Goal: Task Accomplishment & Management: Complete application form

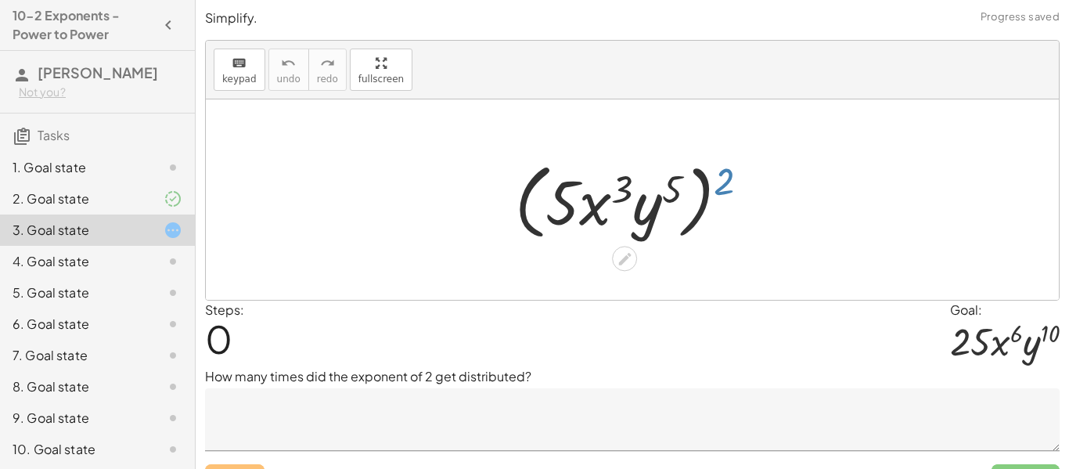
click at [719, 187] on div at bounding box center [638, 200] width 262 height 90
drag, startPoint x: 719, startPoint y: 187, endPoint x: 536, endPoint y: 204, distance: 183.9
click at [536, 204] on div at bounding box center [638, 200] width 262 height 90
click at [557, 199] on div at bounding box center [638, 200] width 262 height 90
click at [666, 183] on div at bounding box center [638, 200] width 262 height 90
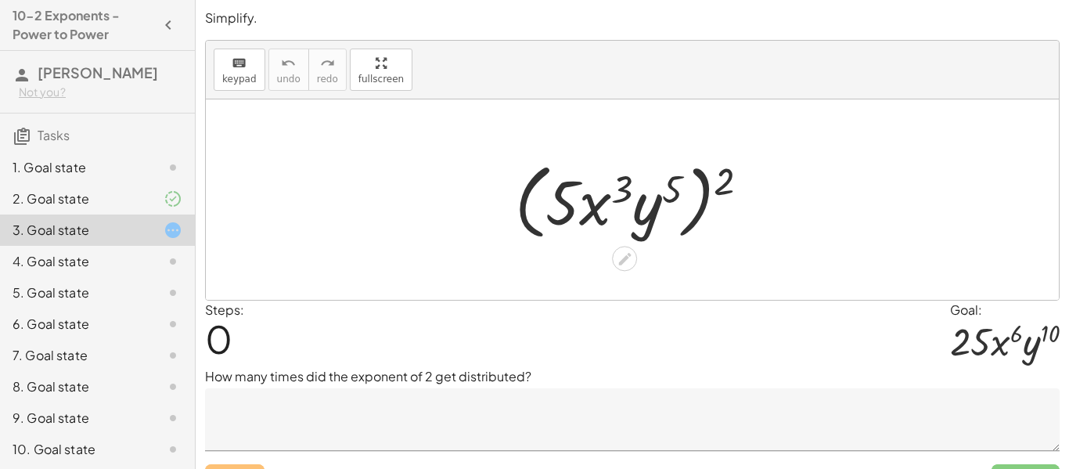
click at [717, 180] on div at bounding box center [638, 200] width 262 height 90
drag, startPoint x: 721, startPoint y: 182, endPoint x: 543, endPoint y: 191, distance: 178.7
click at [543, 191] on div at bounding box center [638, 200] width 262 height 90
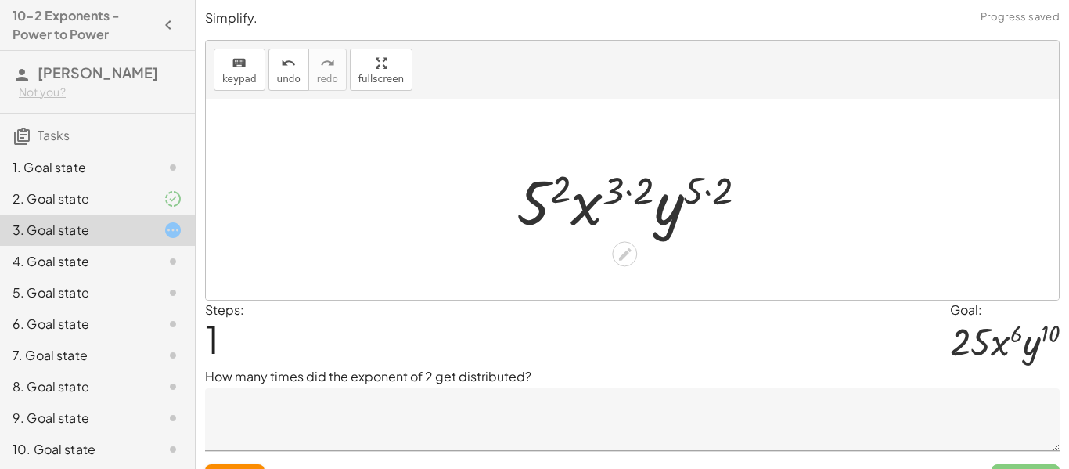
click at [633, 194] on div at bounding box center [639, 200] width 260 height 81
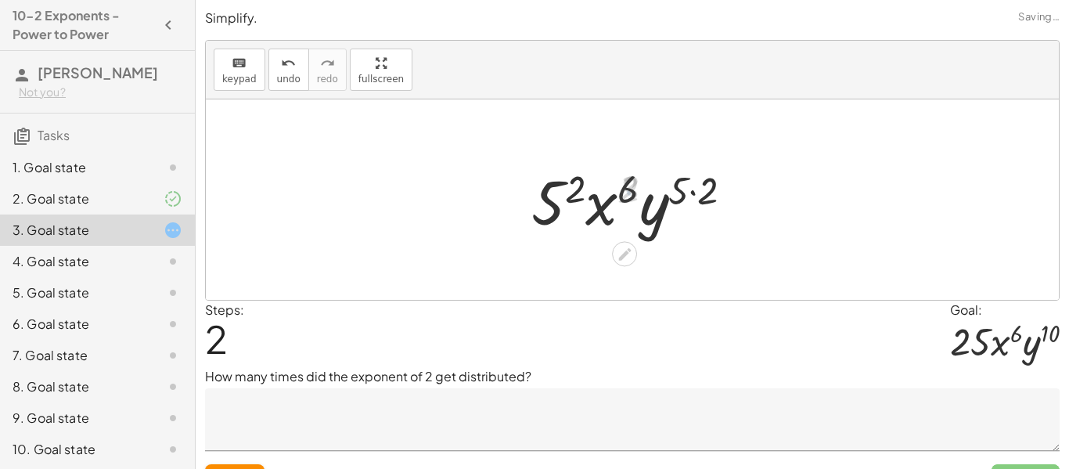
click at [670, 189] on div at bounding box center [638, 200] width 229 height 81
click at [567, 190] on div at bounding box center [638, 200] width 229 height 81
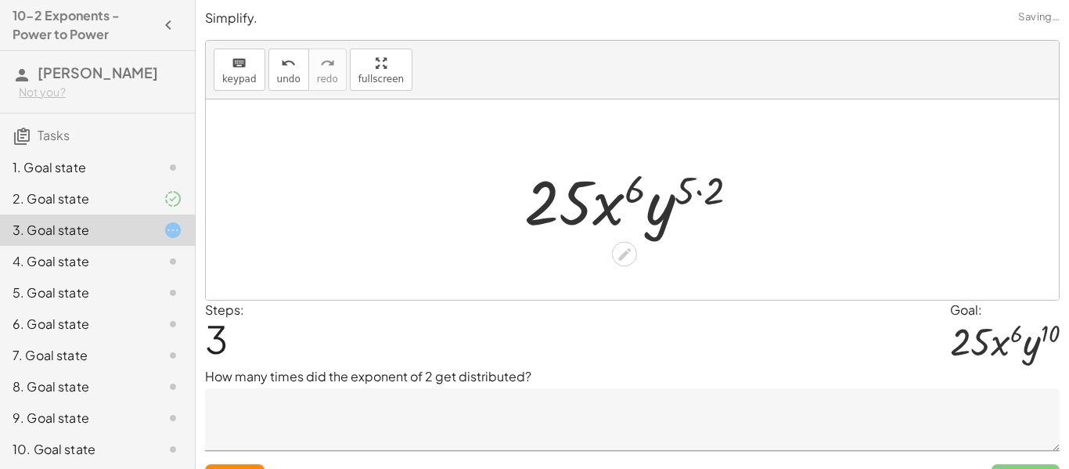
click at [716, 193] on div at bounding box center [637, 200] width 243 height 81
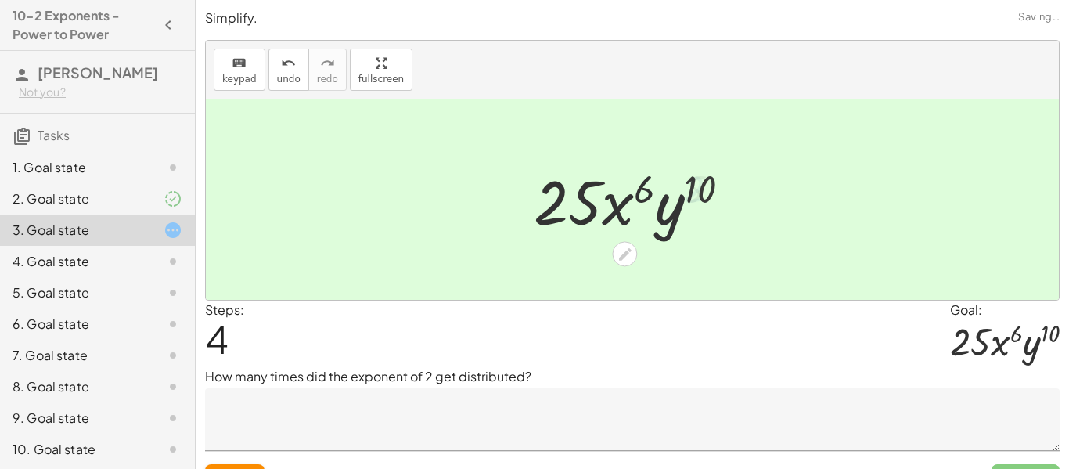
click at [674, 211] on div at bounding box center [638, 200] width 225 height 81
click at [477, 399] on textarea at bounding box center [632, 419] width 855 height 63
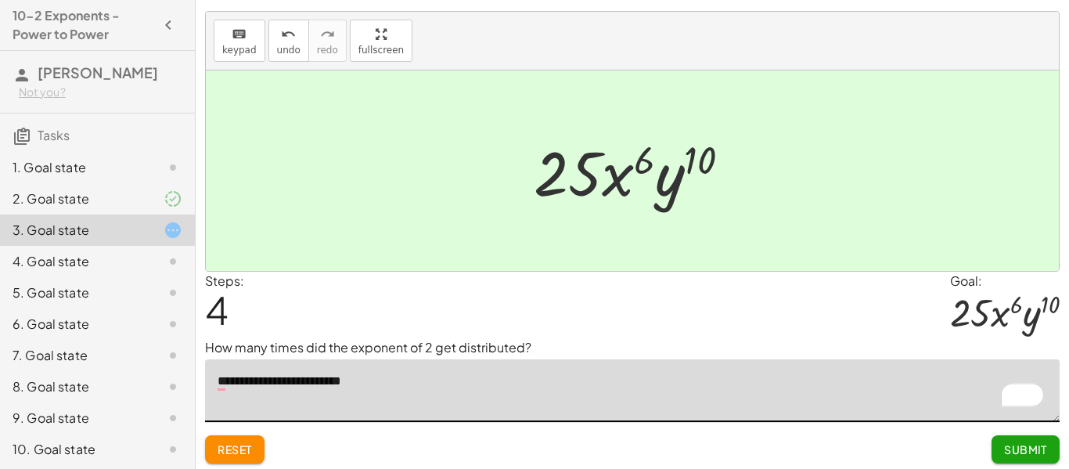
scroll to position [33, 0]
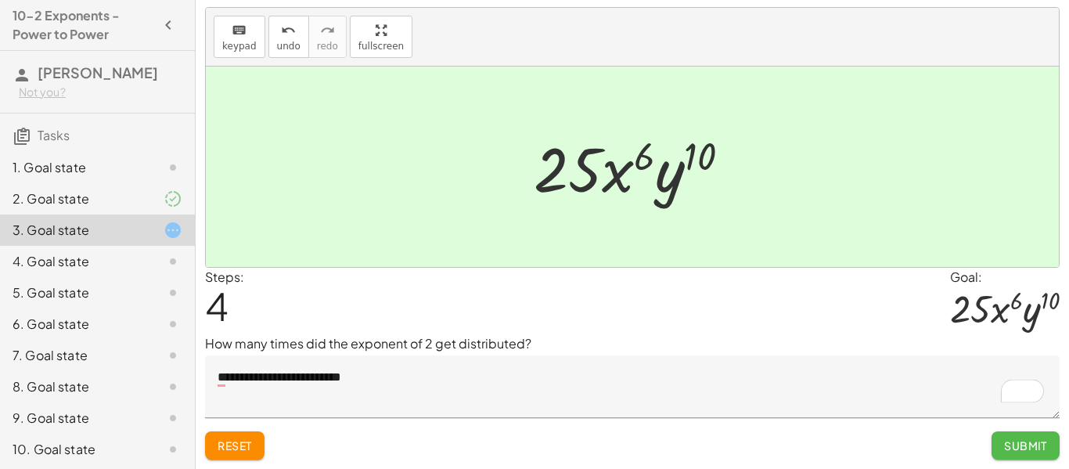
click at [1027, 438] on span "Submit" at bounding box center [1025, 445] width 43 height 14
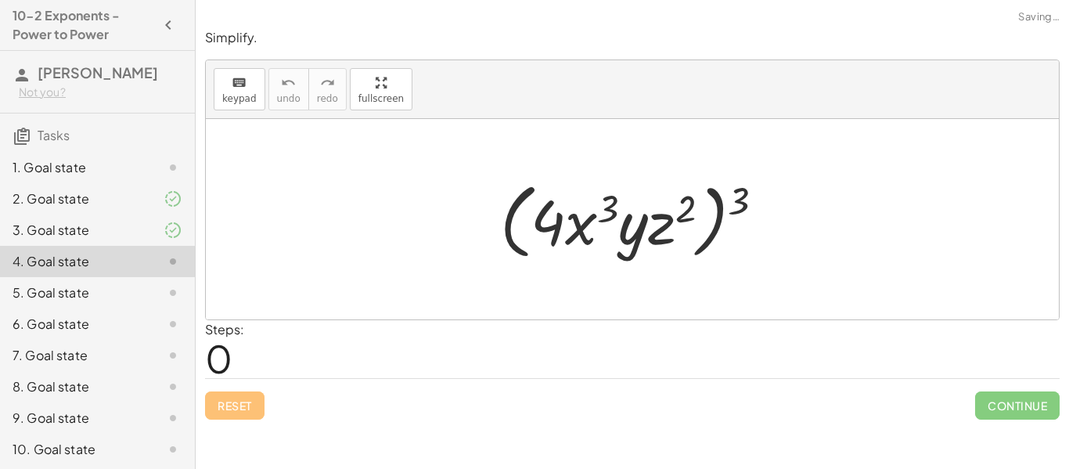
scroll to position [0, 0]
click at [744, 198] on div at bounding box center [638, 220] width 292 height 90
drag, startPoint x: 744, startPoint y: 198, endPoint x: 598, endPoint y: 210, distance: 146.8
click at [598, 210] on div at bounding box center [638, 220] width 292 height 90
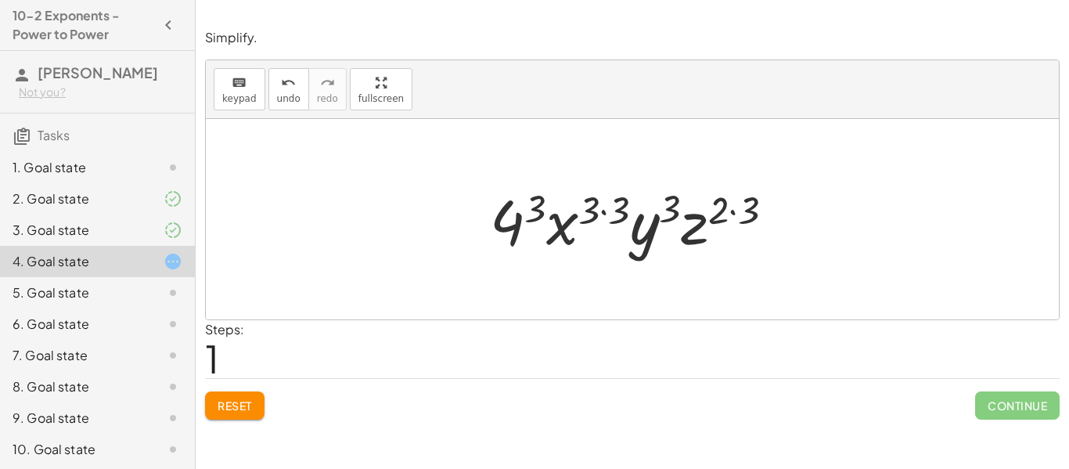
click at [742, 213] on div at bounding box center [638, 219] width 312 height 81
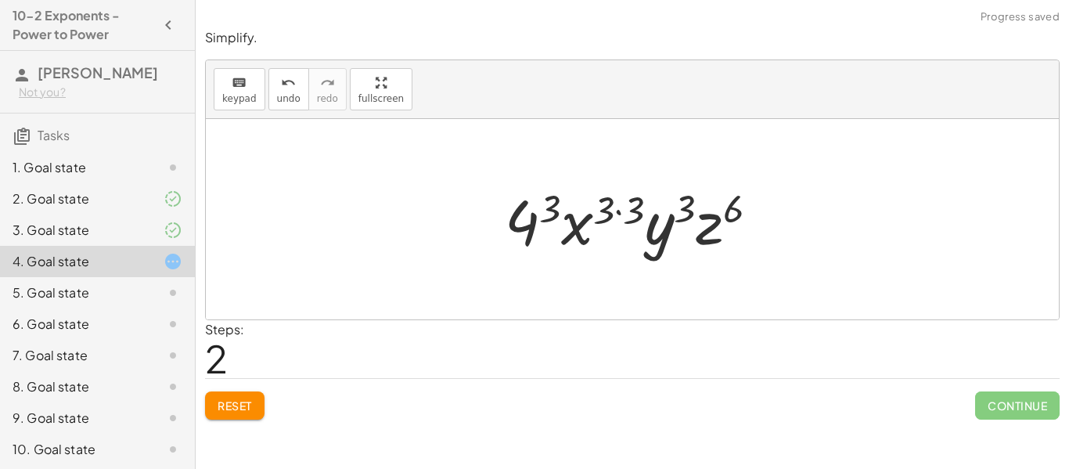
click at [684, 210] on div at bounding box center [638, 219] width 282 height 81
click at [623, 209] on div at bounding box center [638, 219] width 282 height 81
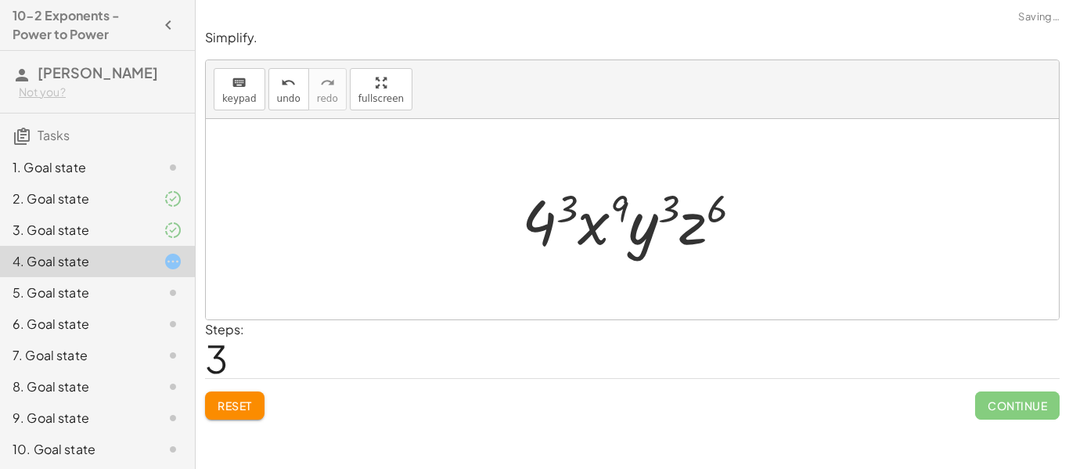
click at [560, 211] on div at bounding box center [638, 219] width 249 height 81
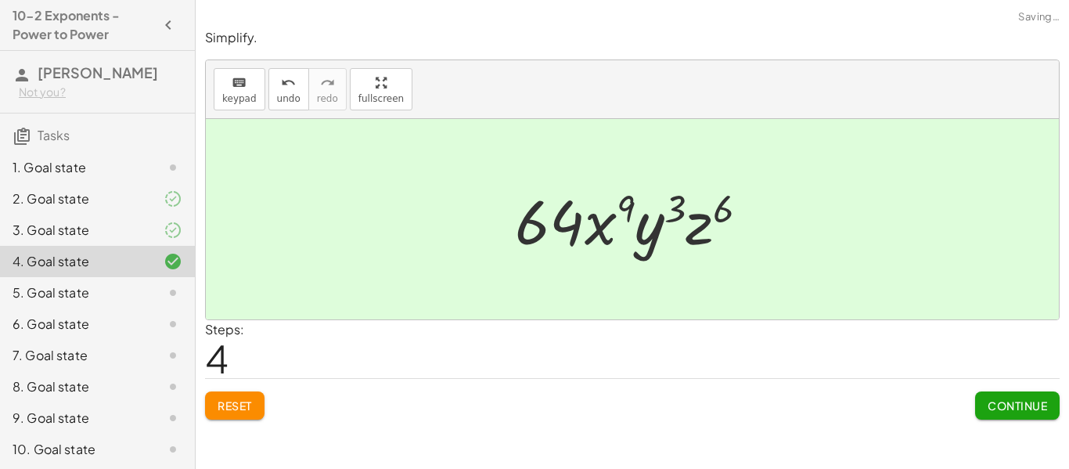
click at [1004, 408] on span "Continue" at bounding box center [1017, 405] width 59 height 14
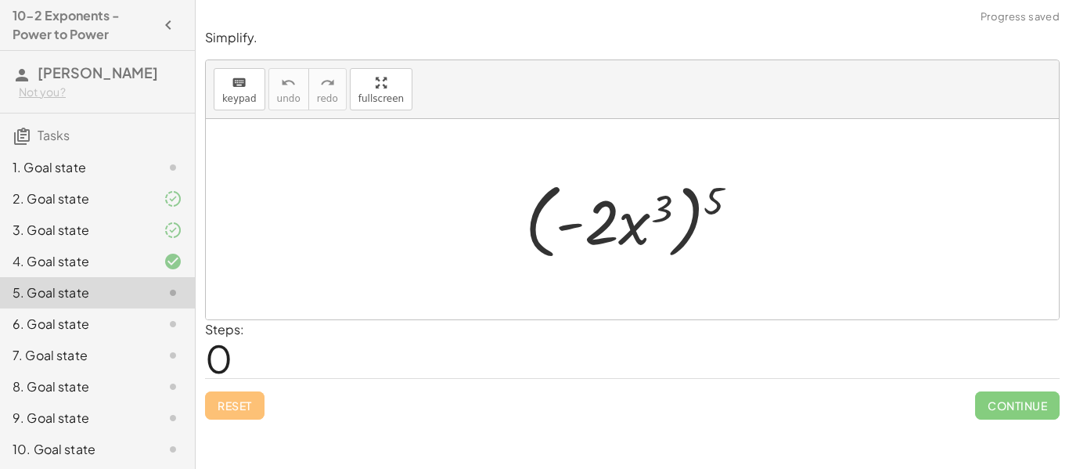
click at [166, 232] on icon at bounding box center [173, 230] width 19 height 19
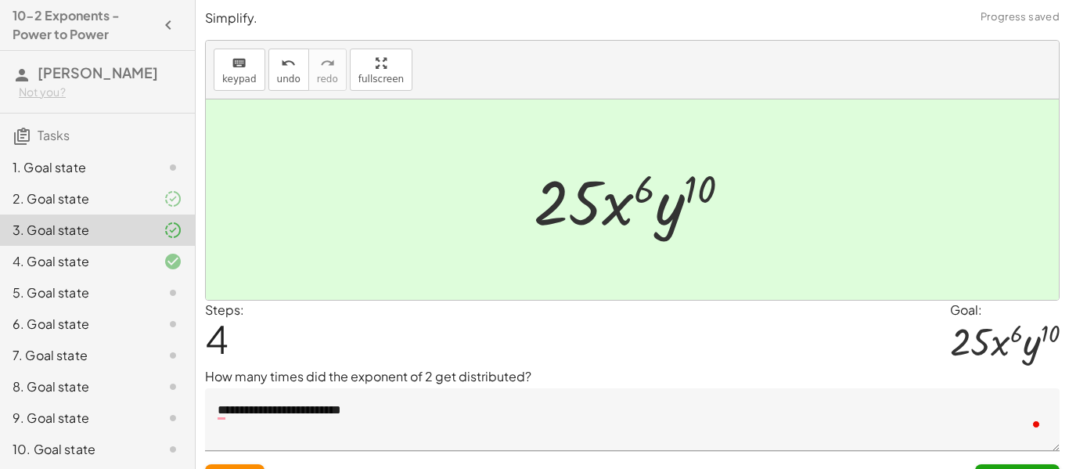
scroll to position [33, 0]
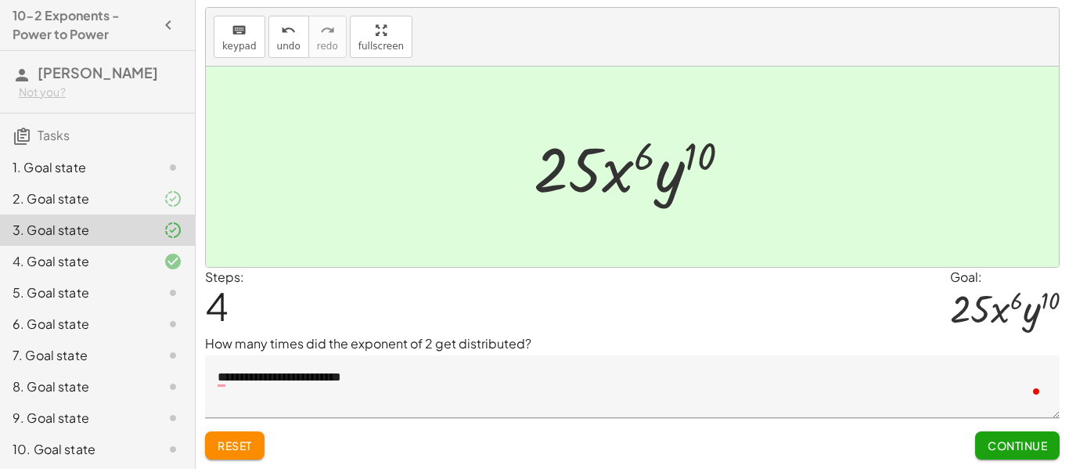
click at [960, 404] on textarea "**********" at bounding box center [632, 386] width 855 height 63
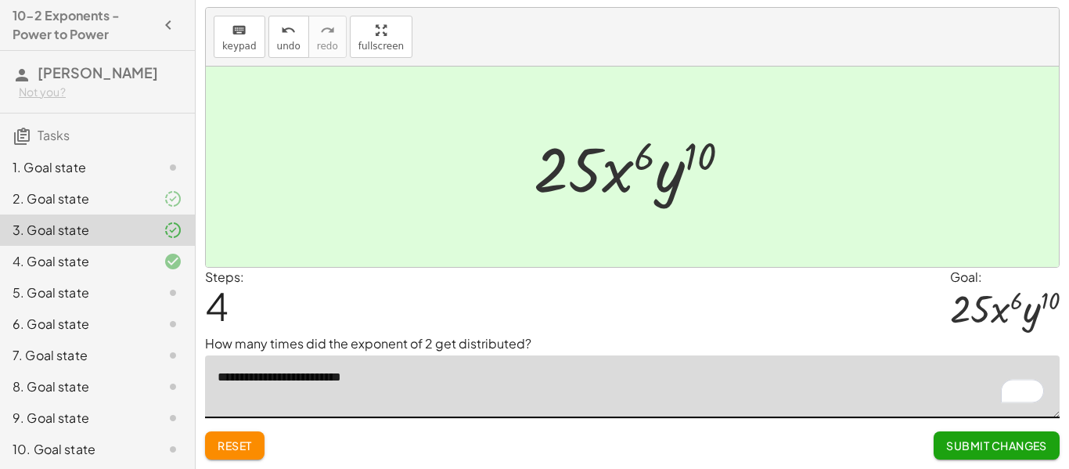
type textarea "**********"
click at [1031, 448] on span "Submit Changes" at bounding box center [996, 445] width 101 height 14
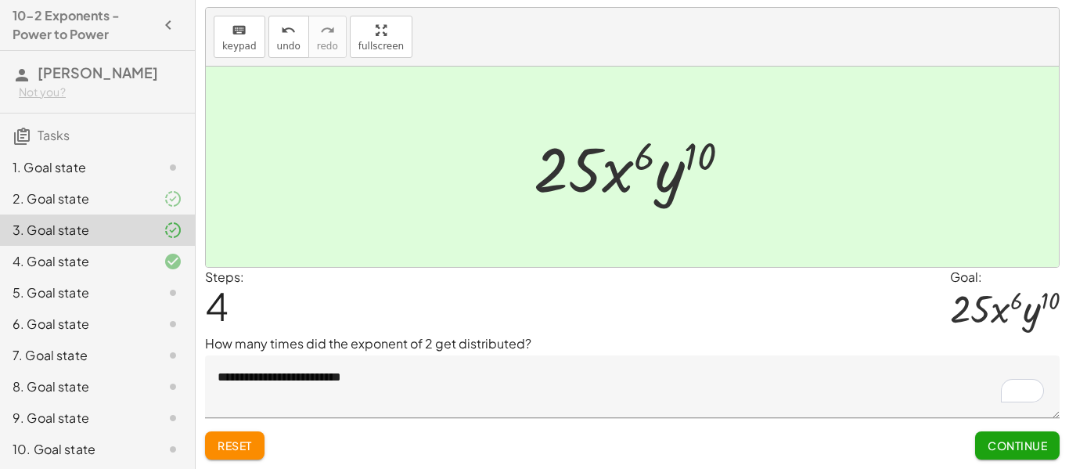
click at [156, 194] on div at bounding box center [161, 198] width 44 height 19
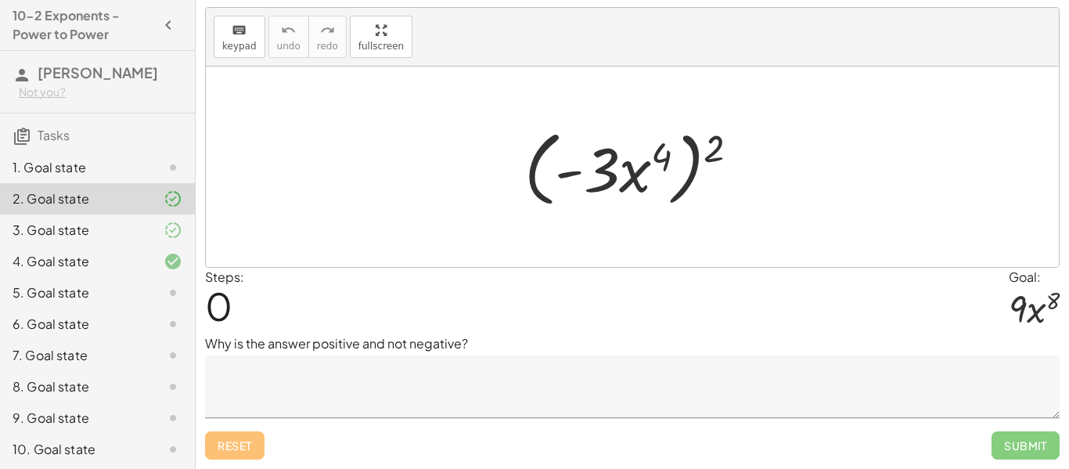
click at [445, 374] on textarea at bounding box center [632, 386] width 855 height 63
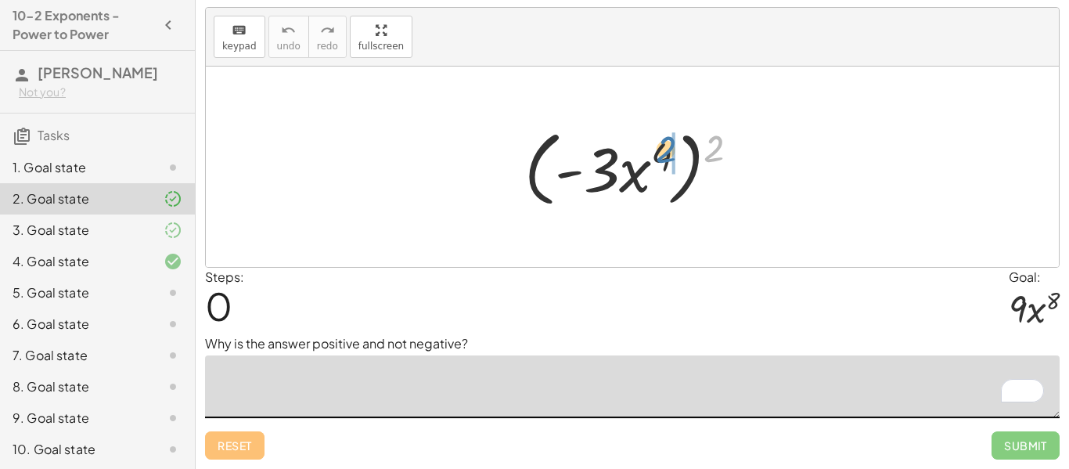
drag, startPoint x: 712, startPoint y: 151, endPoint x: 662, endPoint y: 153, distance: 50.1
click at [662, 153] on div at bounding box center [637, 167] width 243 height 90
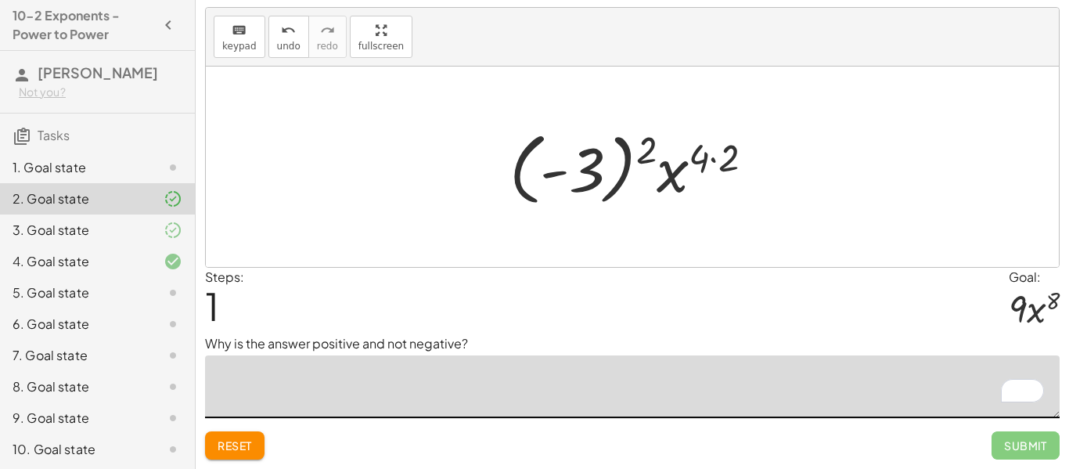
click at [710, 167] on div at bounding box center [638, 167] width 272 height 87
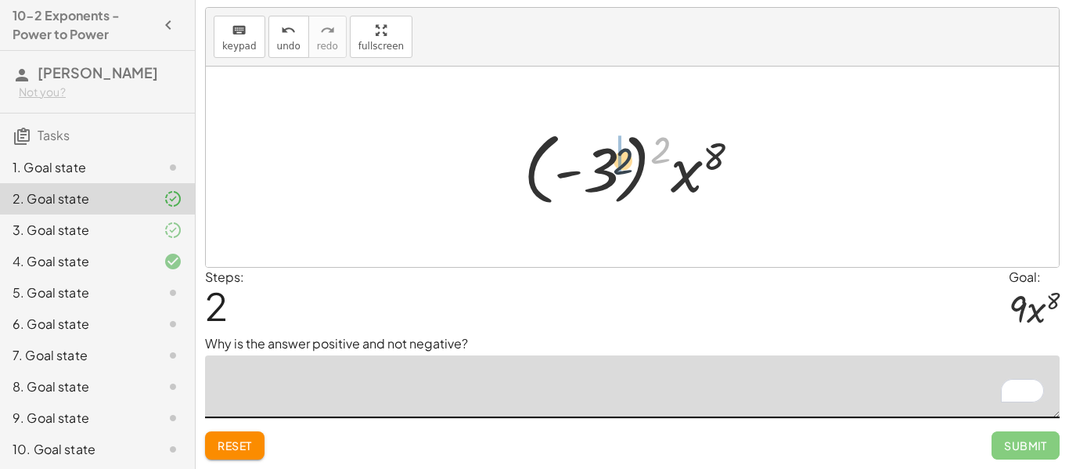
drag, startPoint x: 661, startPoint y: 151, endPoint x: 608, endPoint y: 167, distance: 55.7
click at [608, 167] on div at bounding box center [638, 167] width 245 height 87
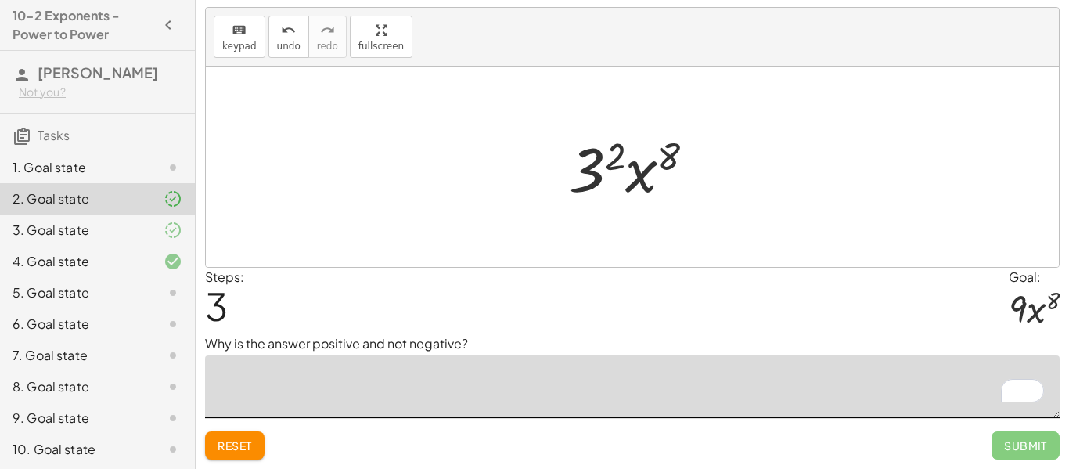
click at [607, 167] on div at bounding box center [638, 167] width 154 height 81
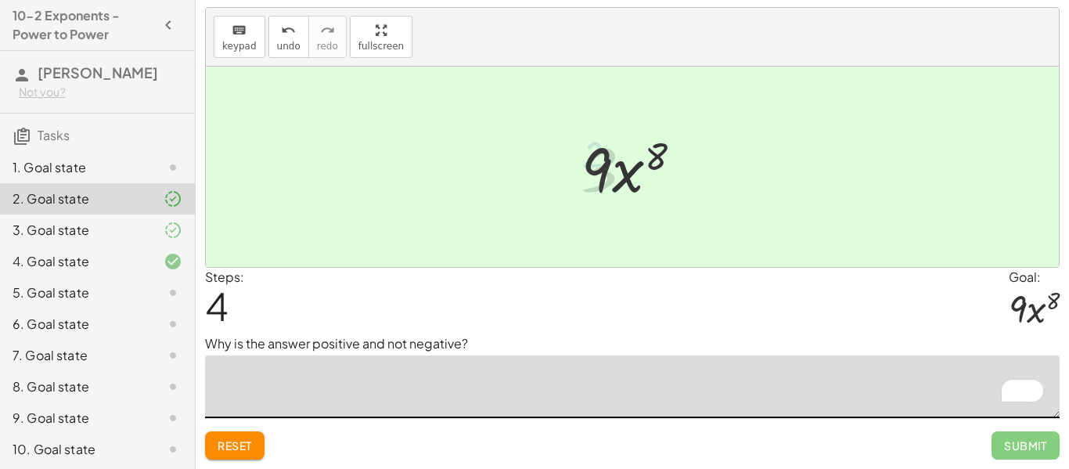
click at [656, 165] on div at bounding box center [638, 167] width 128 height 81
click at [611, 367] on textarea "To enrich screen reader interactions, please activate Accessibility in Grammarl…" at bounding box center [632, 386] width 855 height 63
click at [388, 387] on textarea "**********" at bounding box center [632, 386] width 855 height 63
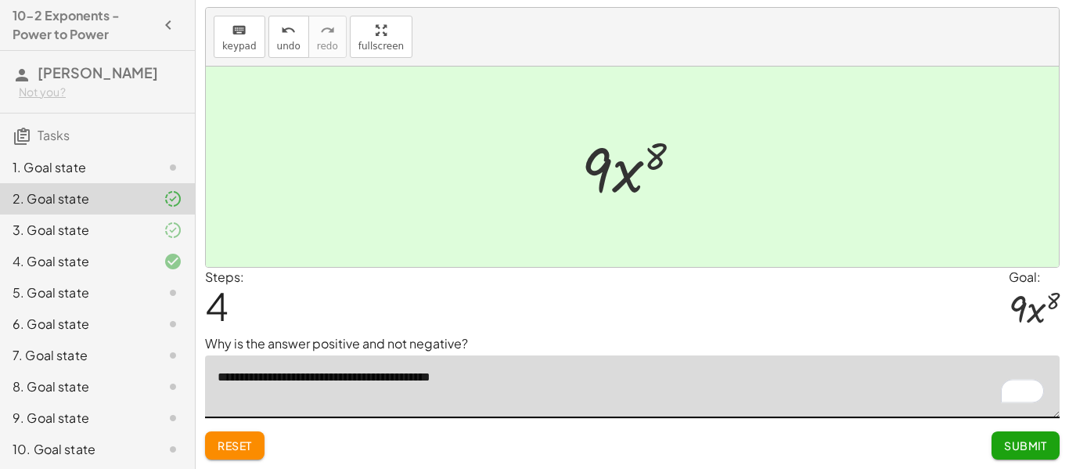
click at [822, 342] on p "Why is the answer positive and not negative?" at bounding box center [632, 343] width 855 height 19
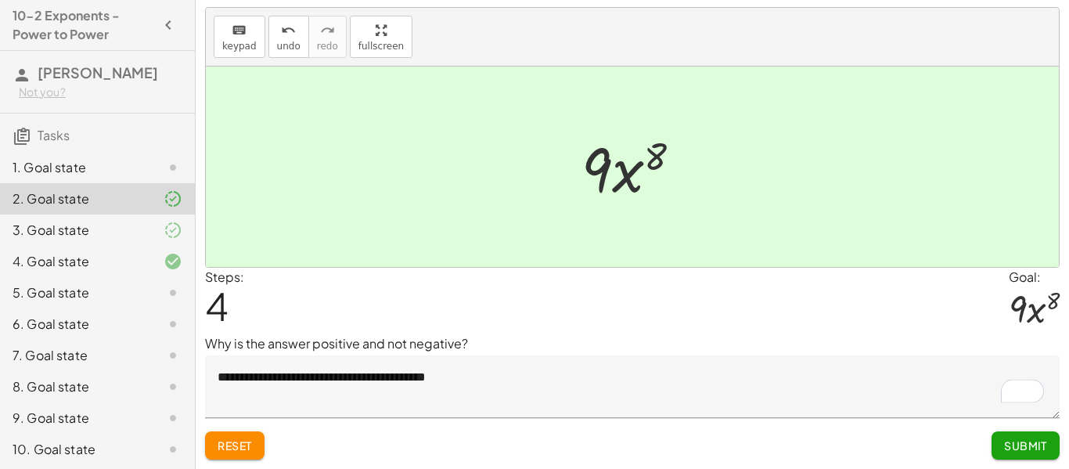
click at [814, 361] on textarea "**********" at bounding box center [632, 386] width 855 height 63
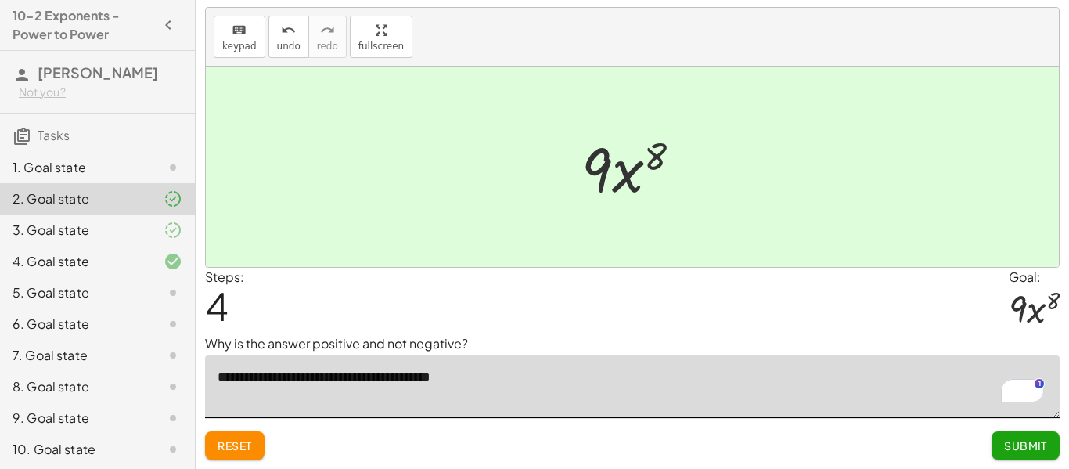
type textarea "**********"
click at [1010, 452] on button "Submit" at bounding box center [1025, 445] width 68 height 28
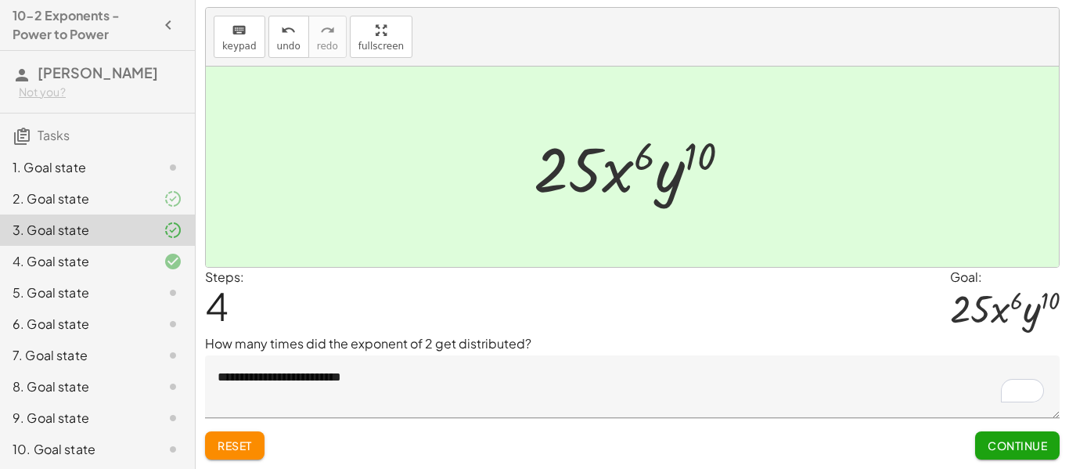
click at [161, 308] on div "4. Goal state" at bounding box center [97, 323] width 195 height 31
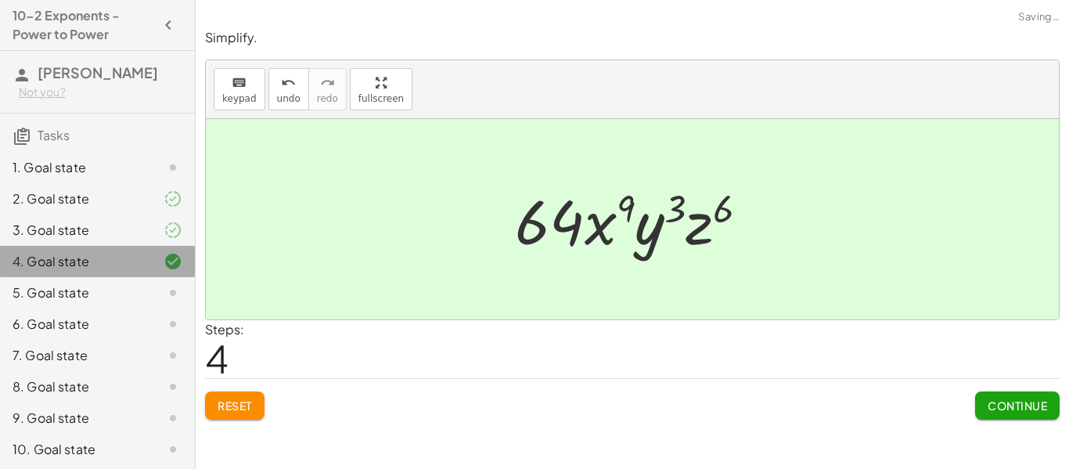
scroll to position [0, 0]
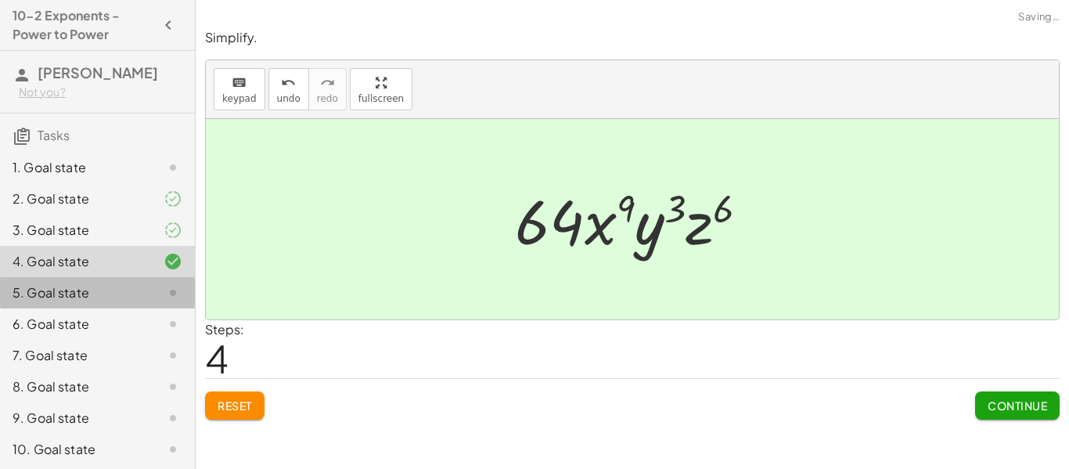
click at [150, 296] on div at bounding box center [161, 292] width 44 height 19
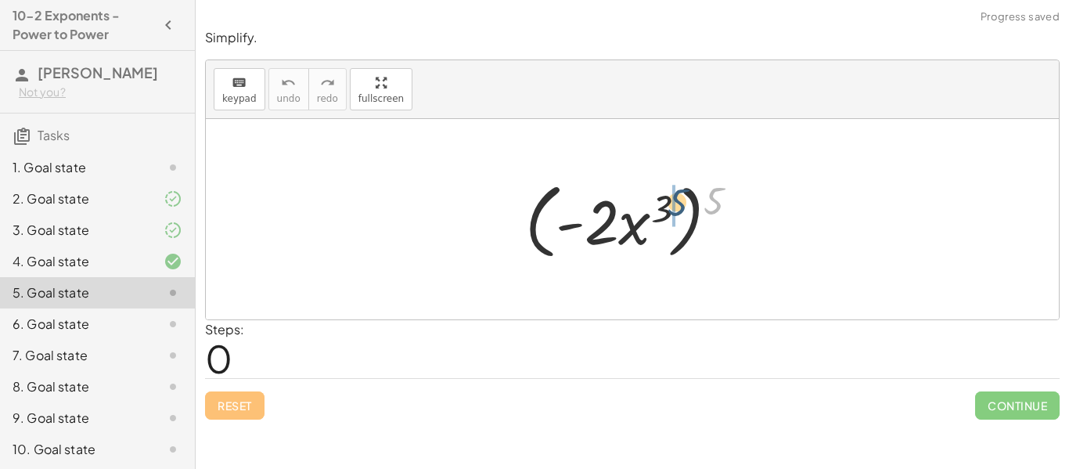
drag, startPoint x: 714, startPoint y: 198, endPoint x: 666, endPoint y: 201, distance: 48.6
click at [666, 201] on div at bounding box center [638, 220] width 242 height 90
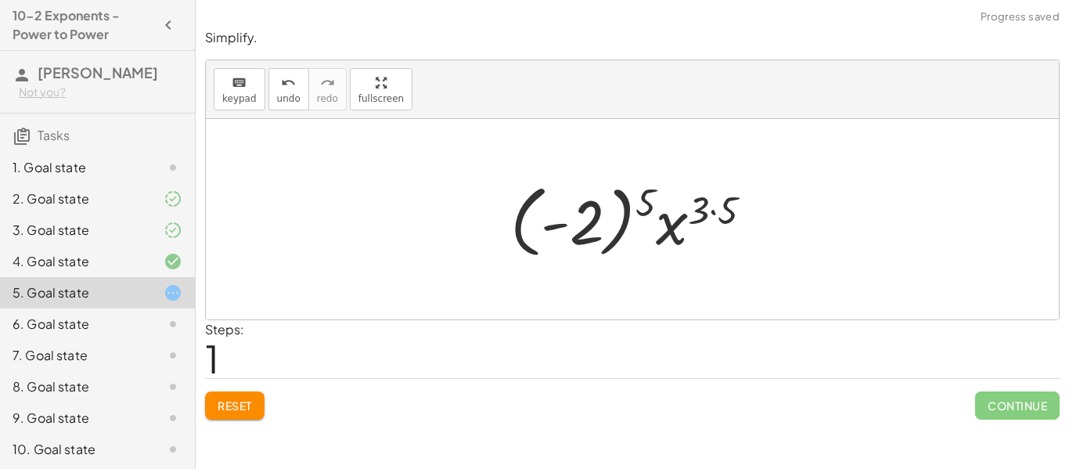
click at [711, 205] on div at bounding box center [637, 219] width 271 height 87
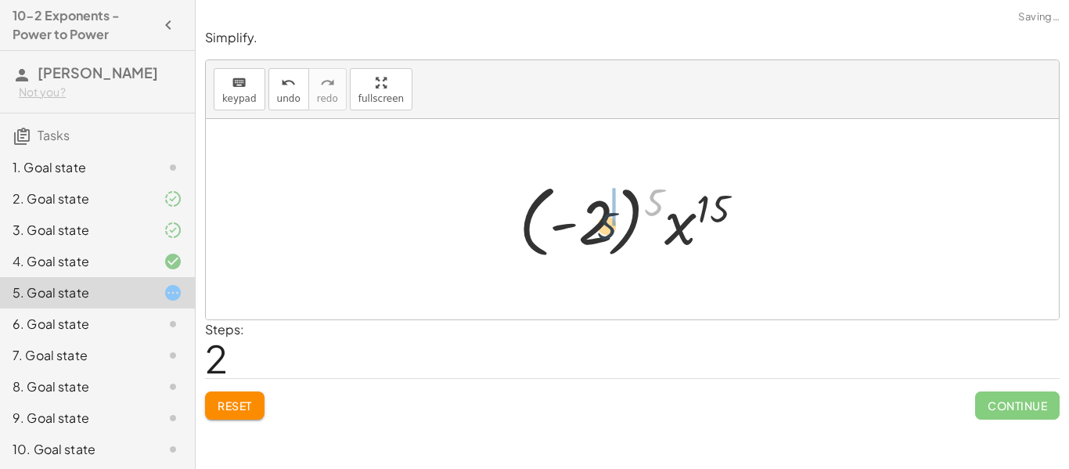
drag, startPoint x: 649, startPoint y: 192, endPoint x: 584, endPoint y: 218, distance: 70.9
click at [584, 218] on div at bounding box center [638, 219] width 254 height 87
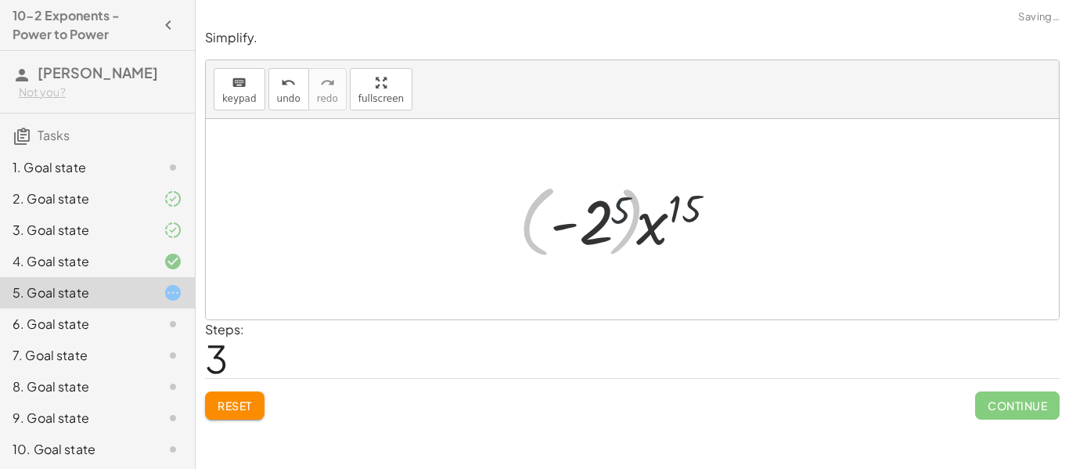
click at [584, 219] on div at bounding box center [638, 219] width 192 height 81
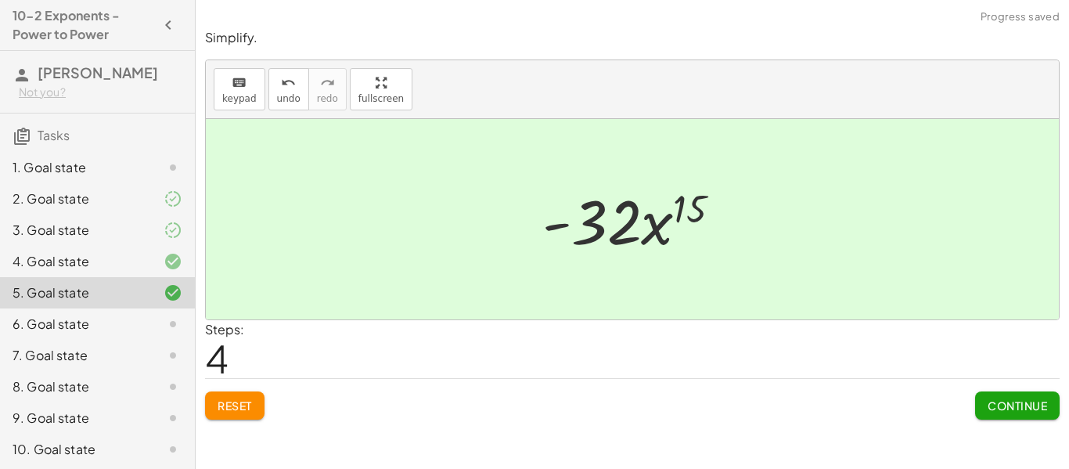
click at [1024, 394] on button "Continue" at bounding box center [1017, 405] width 85 height 28
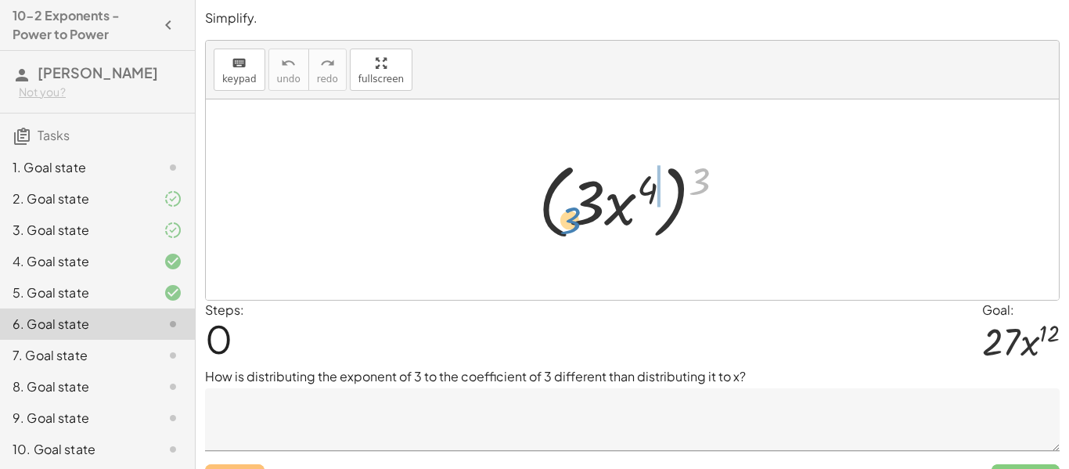
drag, startPoint x: 693, startPoint y: 195, endPoint x: 563, endPoint y: 234, distance: 135.7
click at [563, 234] on div at bounding box center [638, 200] width 215 height 90
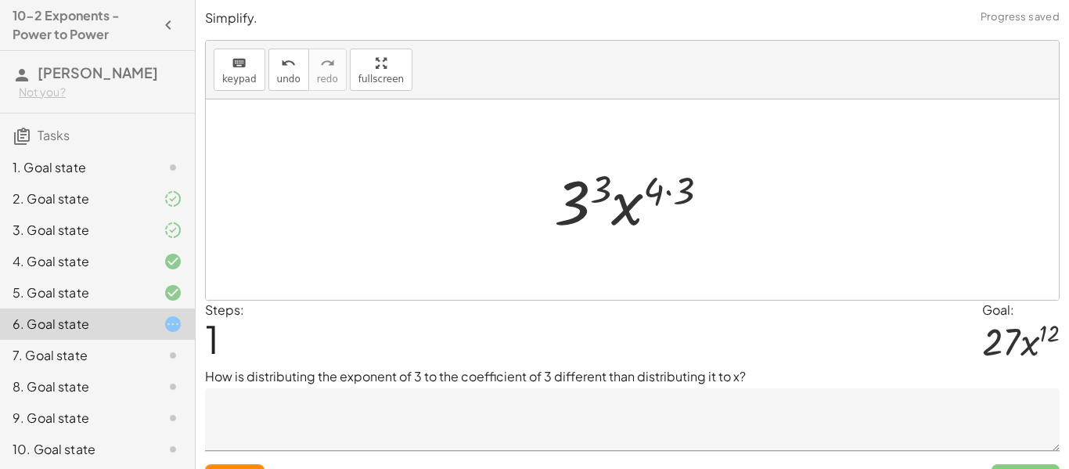
click at [666, 189] on div at bounding box center [637, 200] width 183 height 81
click at [610, 193] on div at bounding box center [638, 200] width 166 height 81
click at [588, 203] on div at bounding box center [638, 200] width 166 height 81
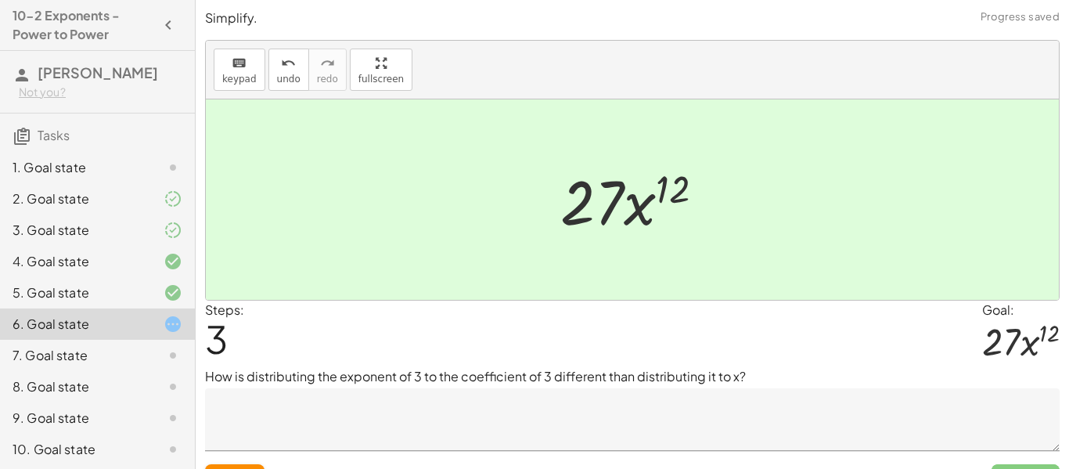
click at [643, 401] on textarea at bounding box center [632, 419] width 855 height 63
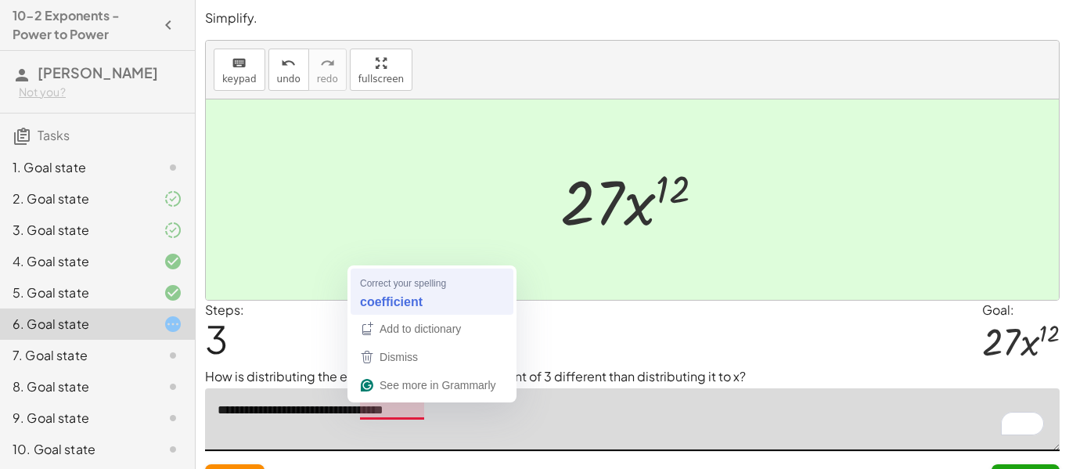
type textarea "**********"
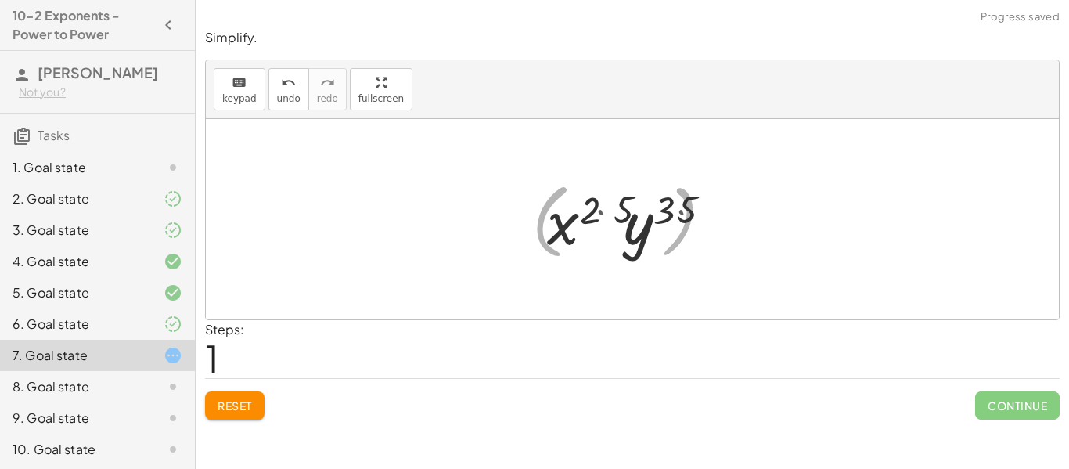
click at [682, 217] on div at bounding box center [638, 219] width 205 height 81
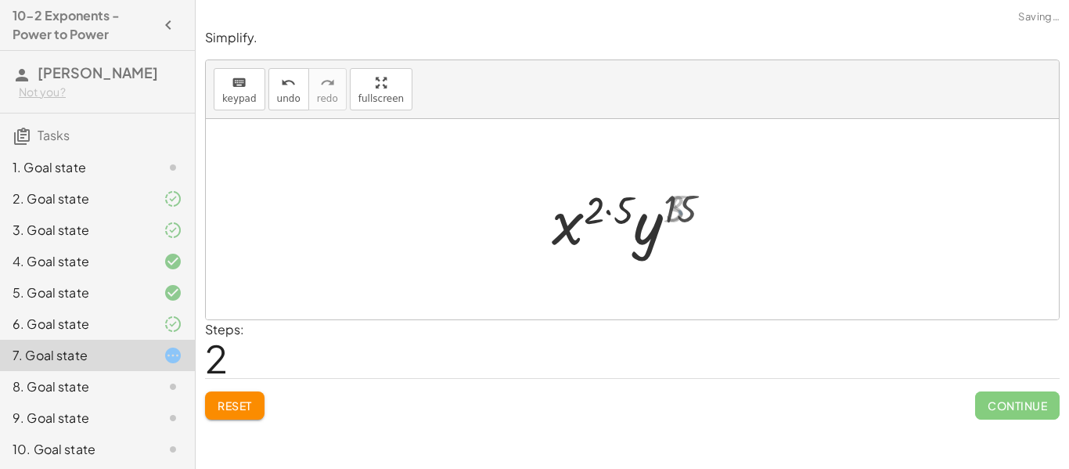
click at [552, 225] on div at bounding box center [639, 219] width 188 height 81
click at [631, 213] on div at bounding box center [639, 219] width 188 height 81
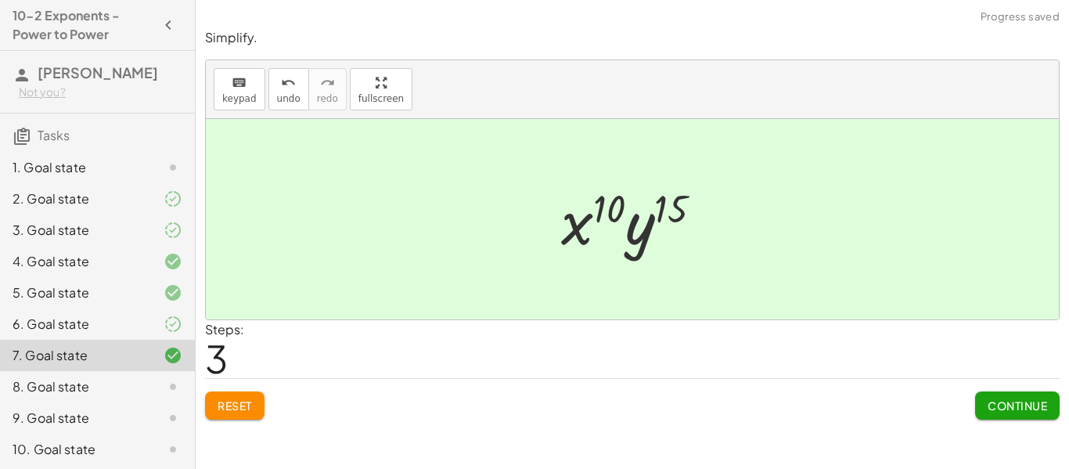
click at [1022, 411] on span "Continue" at bounding box center [1017, 405] width 59 height 14
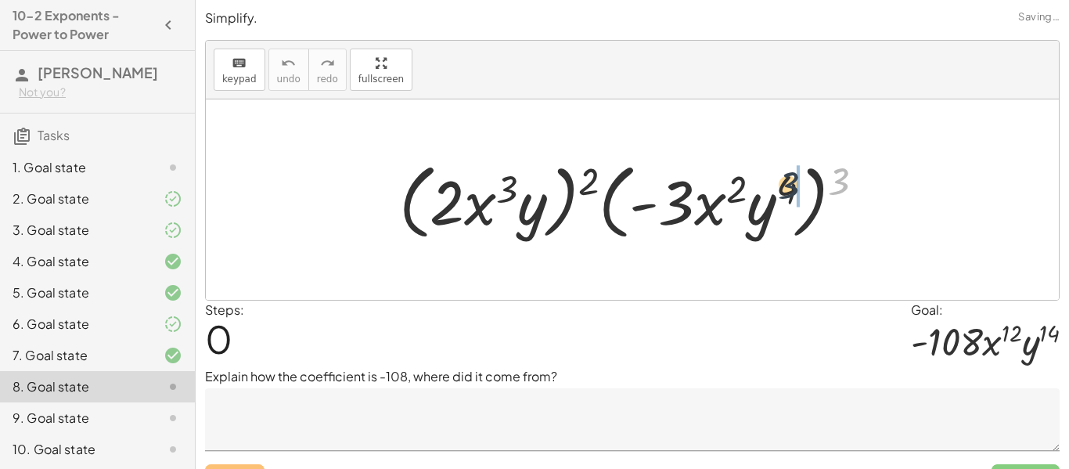
drag, startPoint x: 843, startPoint y: 188, endPoint x: 786, endPoint y: 191, distance: 57.2
click at [786, 191] on div at bounding box center [638, 200] width 494 height 90
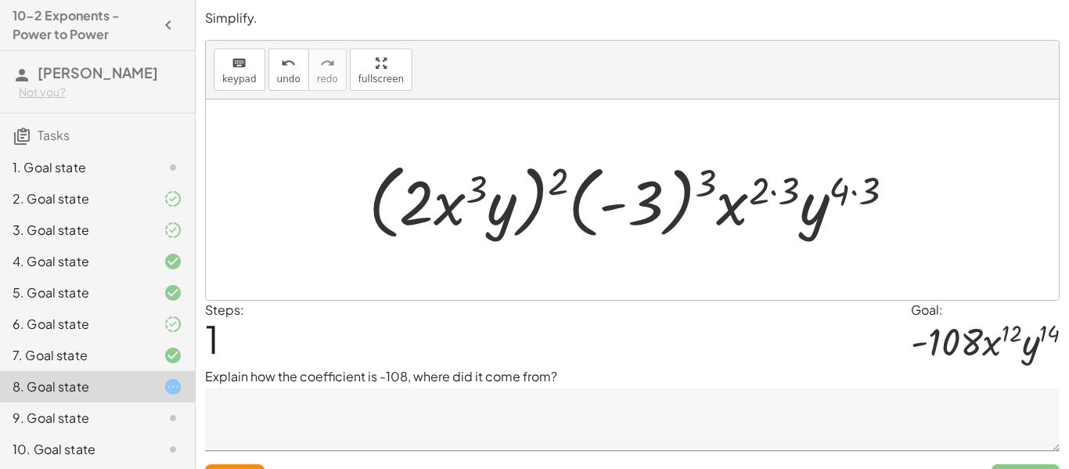
click at [857, 191] on div at bounding box center [638, 200] width 554 height 90
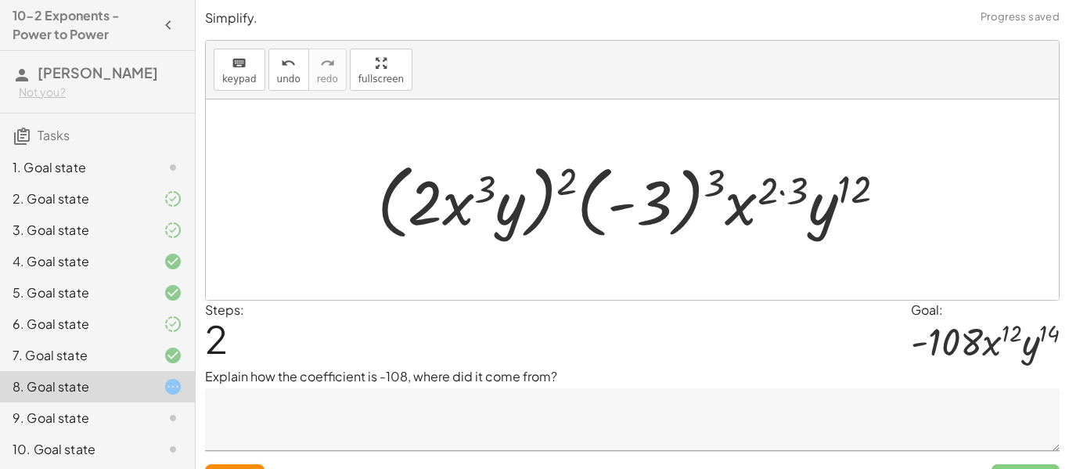
click at [799, 189] on div at bounding box center [637, 200] width 537 height 90
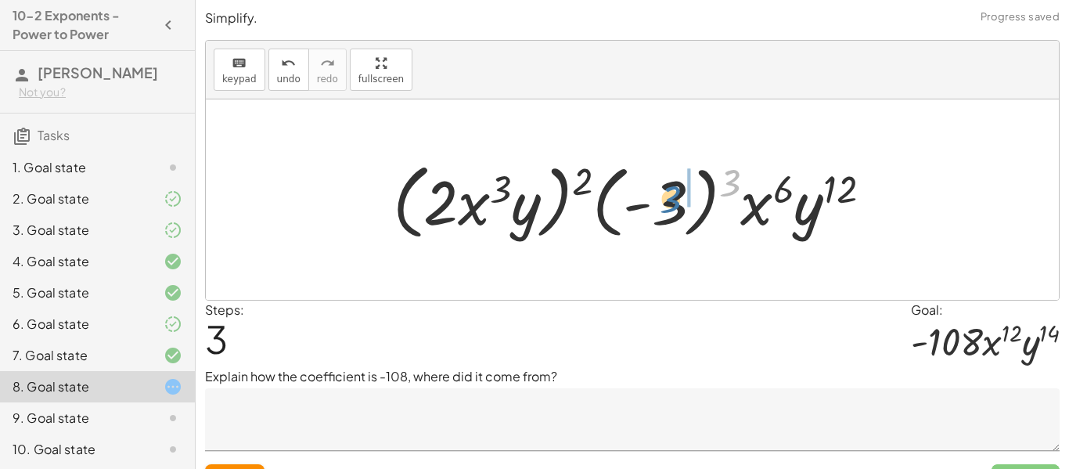
drag, startPoint x: 721, startPoint y: 179, endPoint x: 657, endPoint y: 200, distance: 68.1
click at [657, 200] on div at bounding box center [638, 200] width 507 height 90
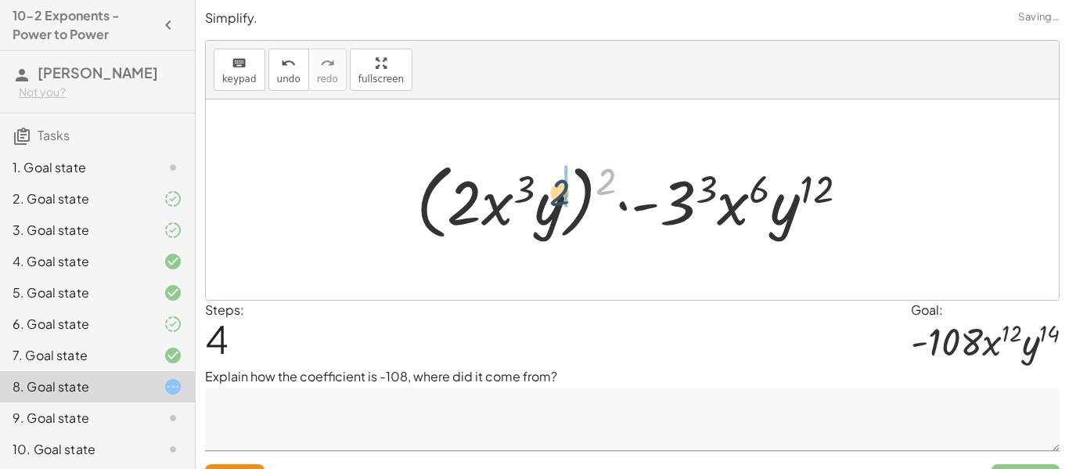
drag, startPoint x: 600, startPoint y: 177, endPoint x: 537, endPoint y: 184, distance: 63.8
click at [537, 184] on div at bounding box center [638, 200] width 460 height 90
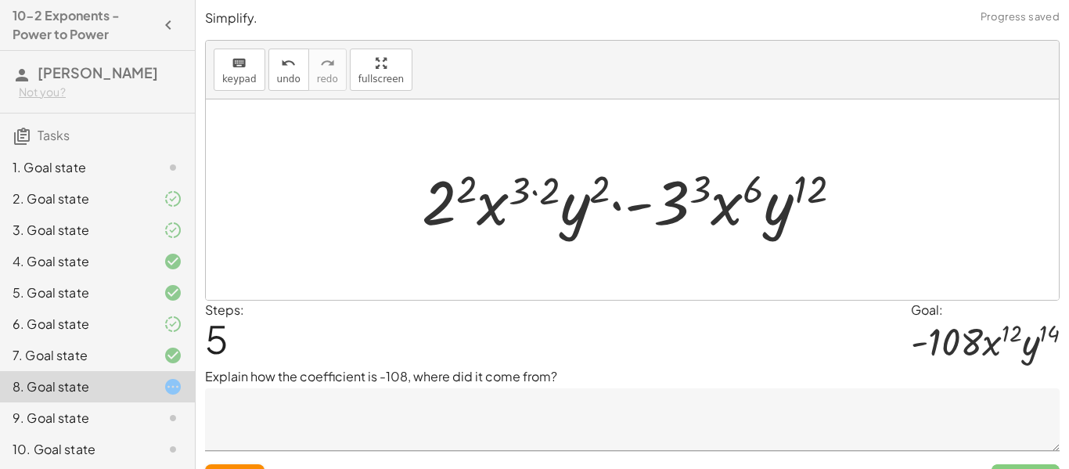
click at [601, 187] on div at bounding box center [638, 200] width 448 height 81
click at [549, 189] on div at bounding box center [638, 200] width 448 height 81
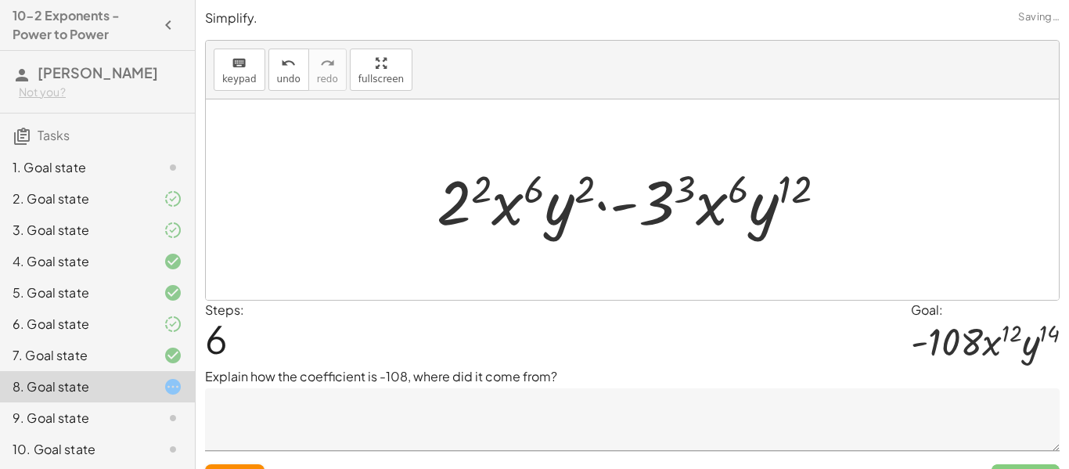
click at [462, 178] on div at bounding box center [638, 200] width 418 height 81
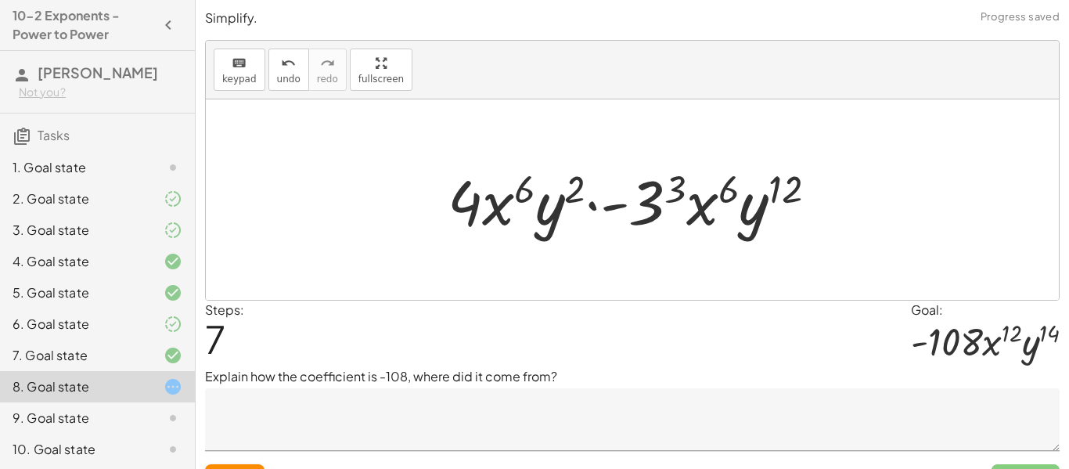
click at [536, 185] on div at bounding box center [639, 200] width 398 height 81
click at [558, 195] on div at bounding box center [639, 200] width 398 height 81
click at [574, 193] on div at bounding box center [639, 200] width 398 height 81
click at [671, 192] on div at bounding box center [639, 200] width 398 height 81
click at [654, 196] on div at bounding box center [639, 200] width 404 height 81
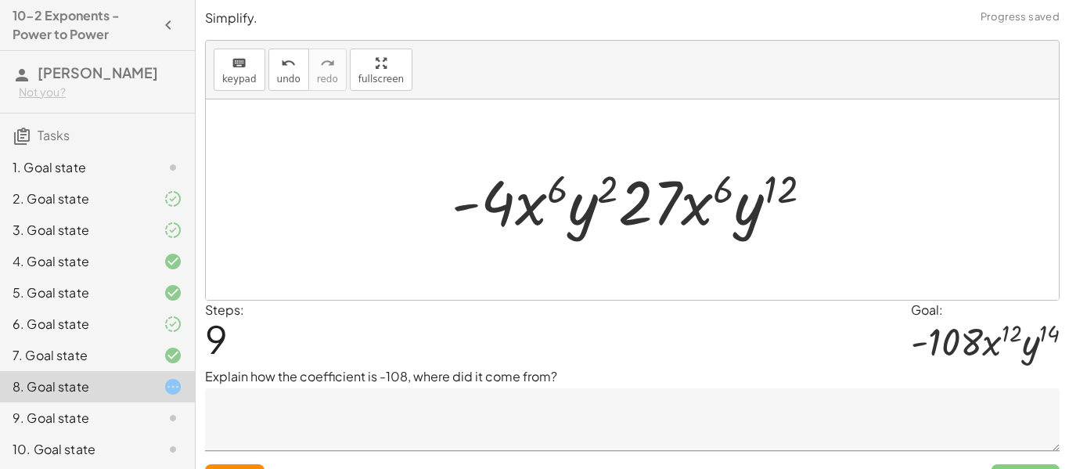
click at [722, 192] on div at bounding box center [638, 200] width 389 height 81
click at [750, 202] on div at bounding box center [638, 200] width 389 height 81
click at [788, 187] on div at bounding box center [638, 200] width 389 height 81
click at [786, 187] on div at bounding box center [638, 200] width 389 height 81
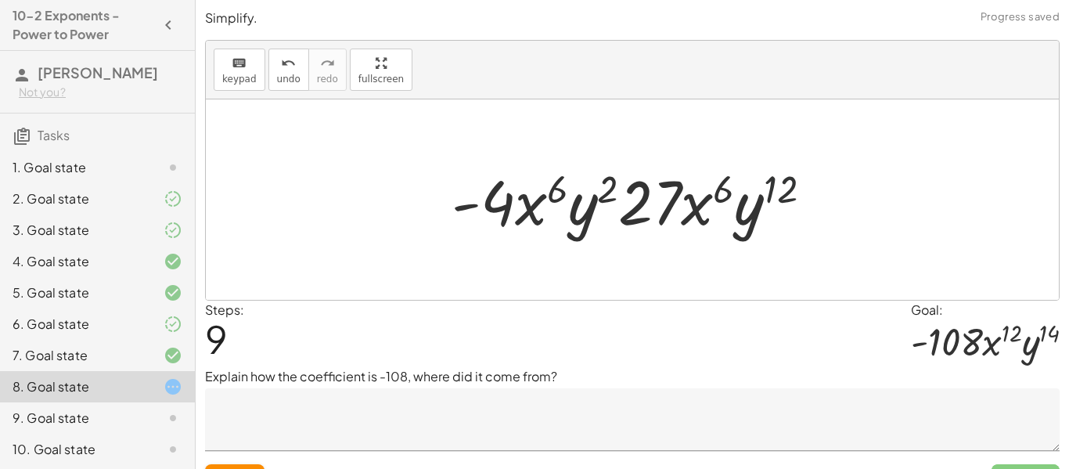
click at [786, 187] on div at bounding box center [638, 200] width 389 height 81
click at [512, 200] on div at bounding box center [638, 200] width 389 height 81
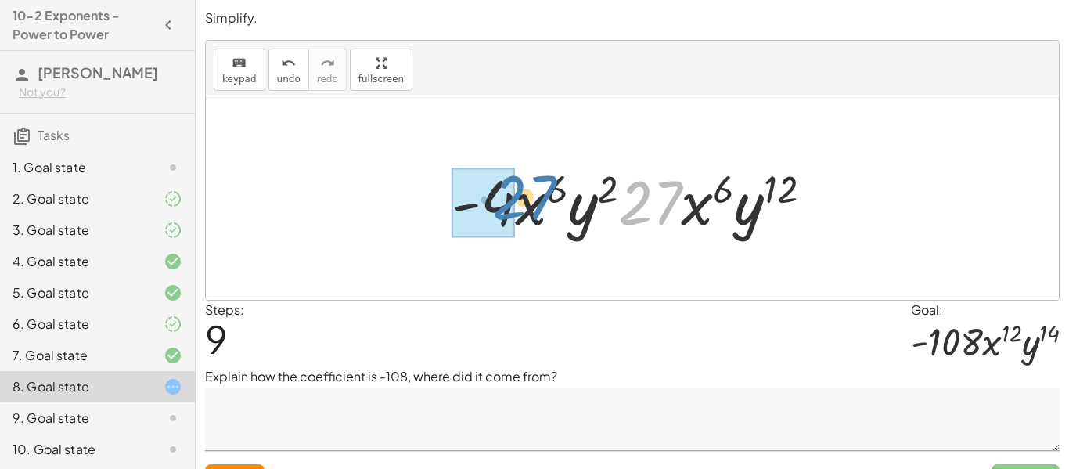
drag, startPoint x: 642, startPoint y: 203, endPoint x: 505, endPoint y: 200, distance: 137.0
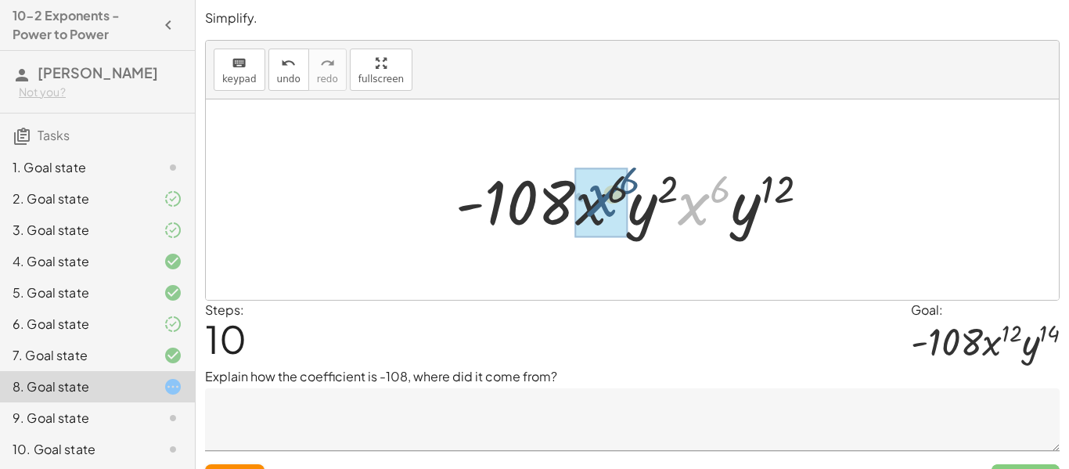
drag, startPoint x: 703, startPoint y: 214, endPoint x: 609, endPoint y: 206, distance: 95.0
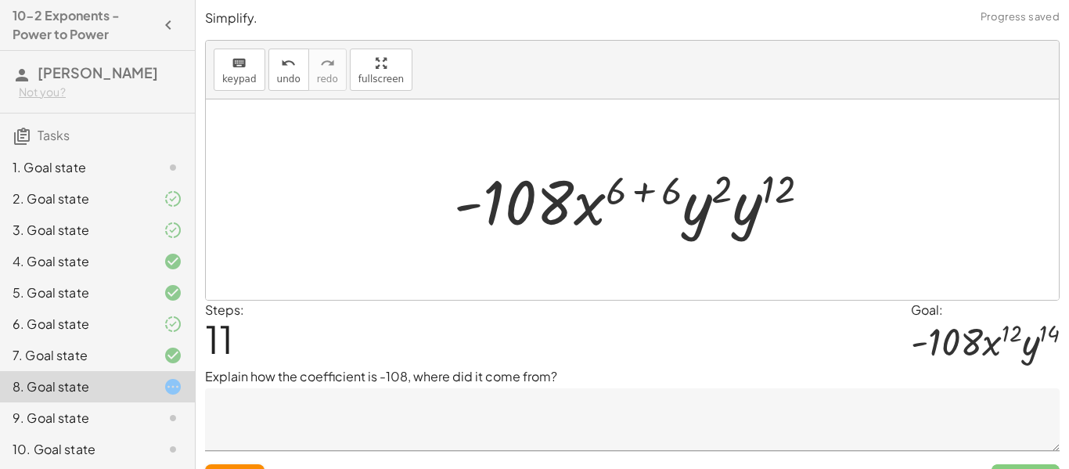
click at [603, 202] on div at bounding box center [638, 200] width 384 height 81
click at [617, 198] on div at bounding box center [638, 200] width 384 height 81
click at [659, 193] on div at bounding box center [638, 200] width 384 height 81
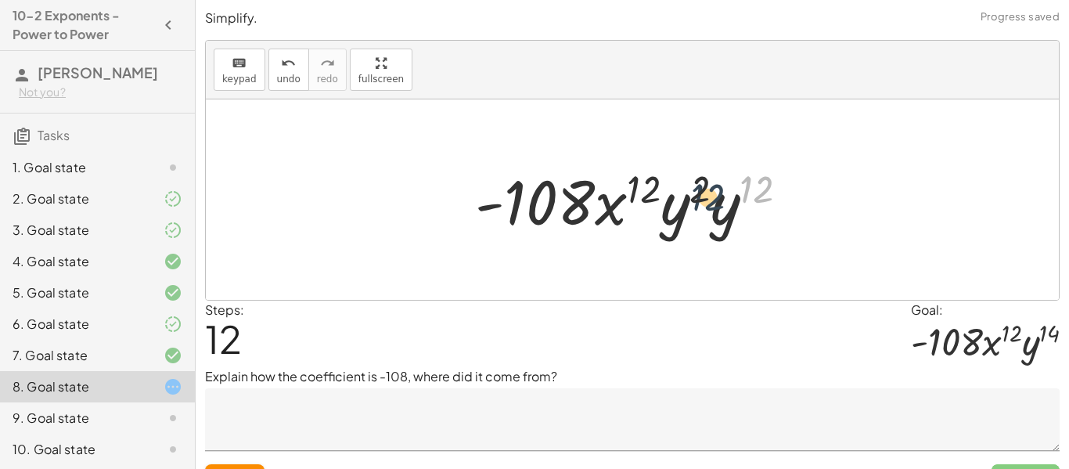
drag, startPoint x: 750, startPoint y: 186, endPoint x: 685, endPoint y: 191, distance: 65.1
click at [685, 191] on div at bounding box center [637, 200] width 341 height 81
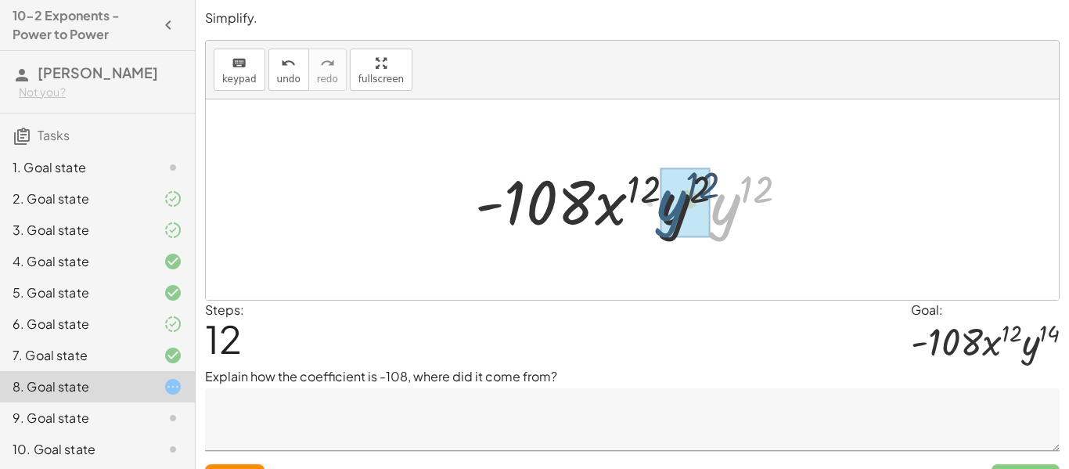
drag, startPoint x: 730, startPoint y: 219, endPoint x: 674, endPoint y: 215, distance: 56.5
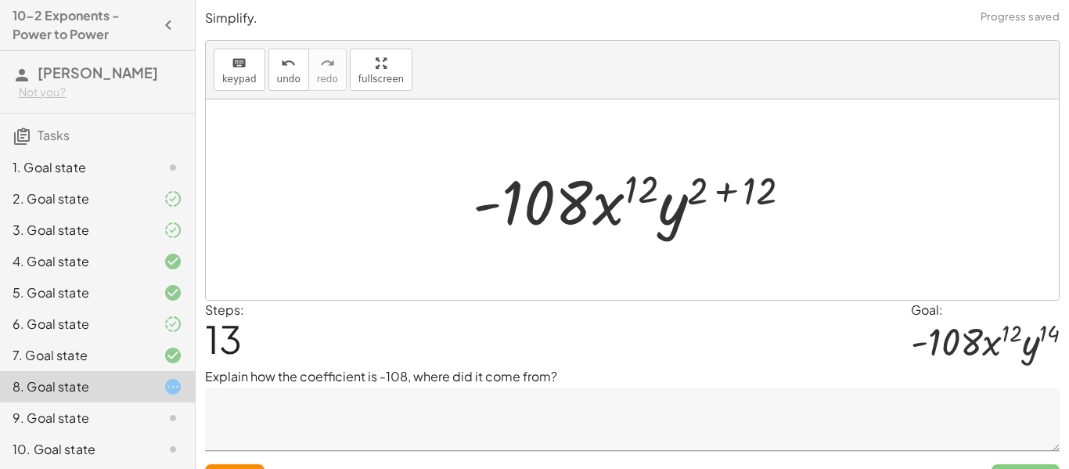
click at [752, 185] on div at bounding box center [638, 200] width 347 height 81
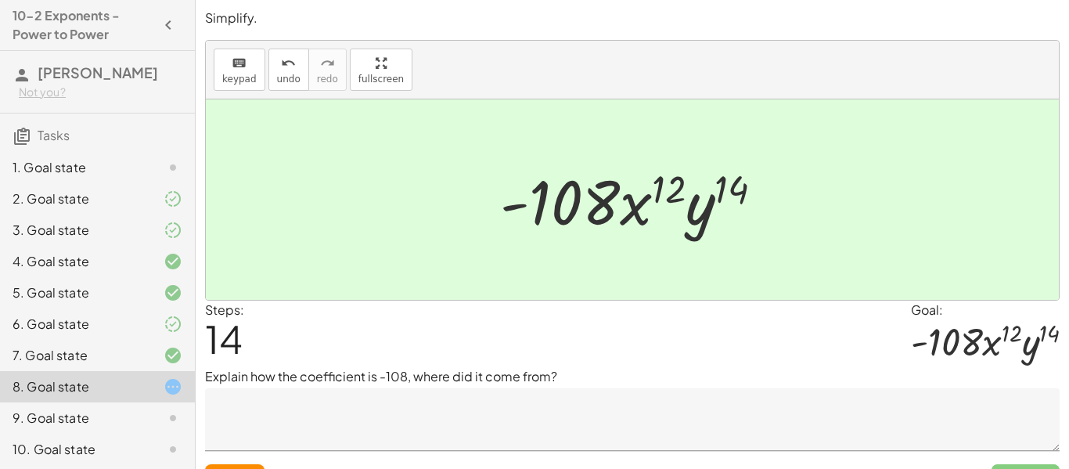
click at [517, 404] on textarea at bounding box center [632, 419] width 855 height 63
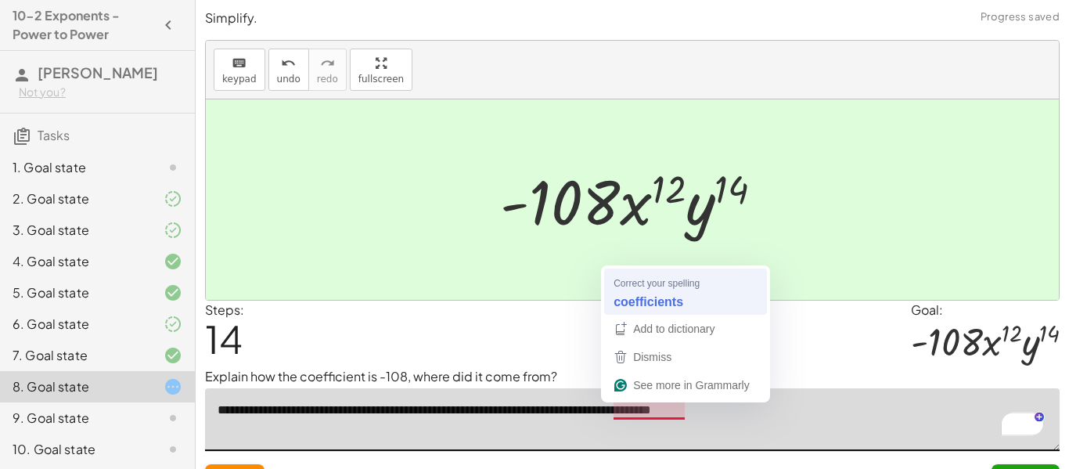
type textarea "**********"
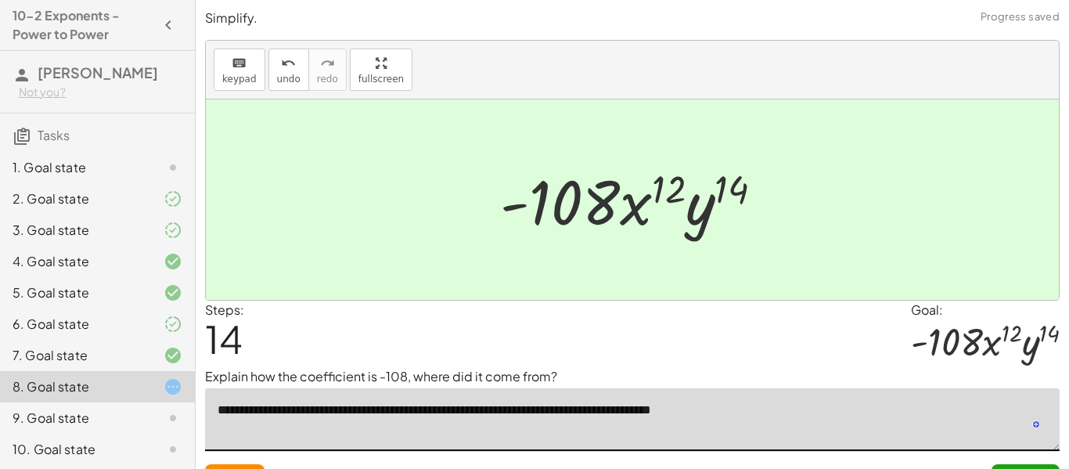
scroll to position [33, 0]
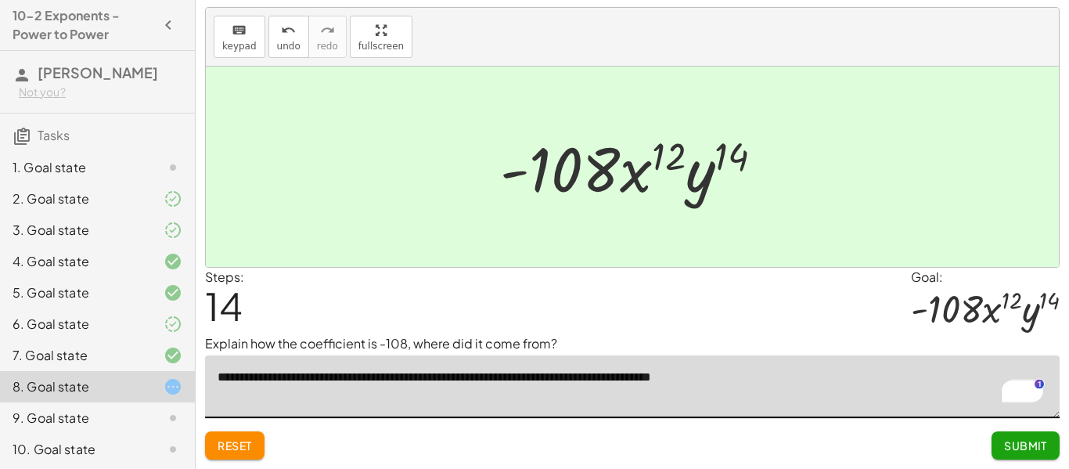
click at [1024, 444] on span "Submit" at bounding box center [1025, 445] width 43 height 14
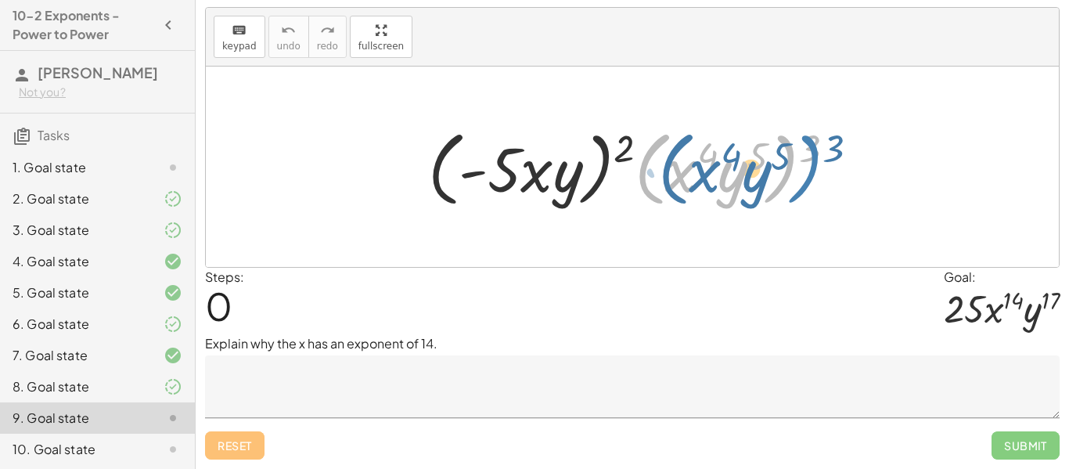
click at [801, 156] on div at bounding box center [637, 167] width 435 height 90
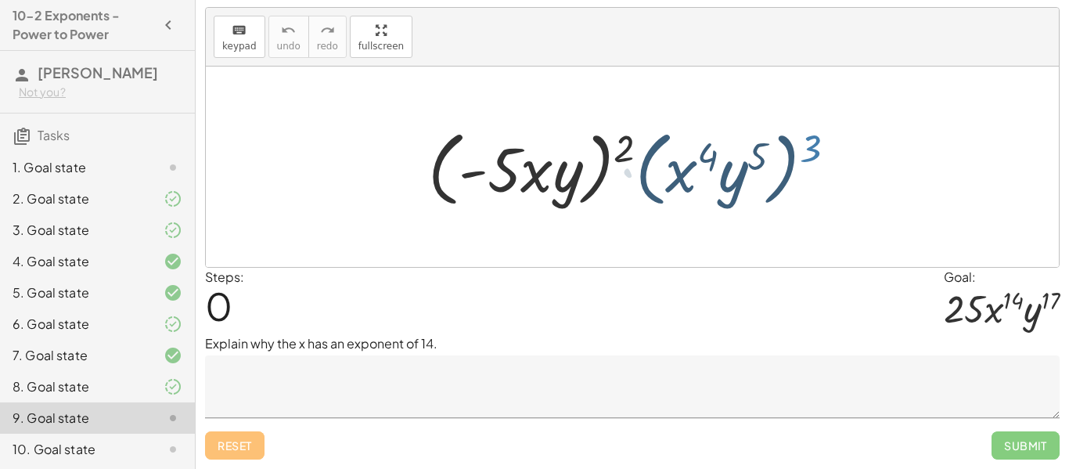
click at [801, 156] on div at bounding box center [637, 167] width 435 height 90
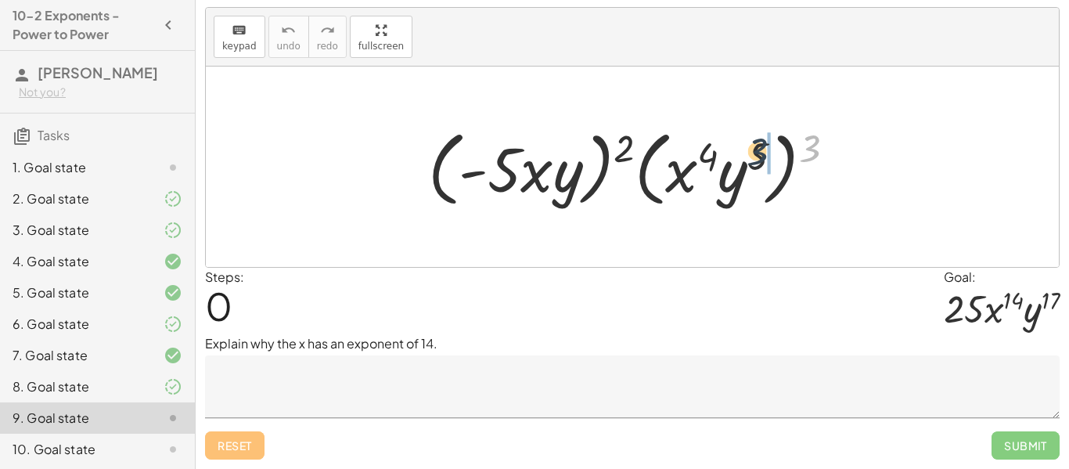
drag, startPoint x: 808, startPoint y: 157, endPoint x: 747, endPoint y: 160, distance: 61.9
click at [747, 160] on div at bounding box center [637, 167] width 435 height 90
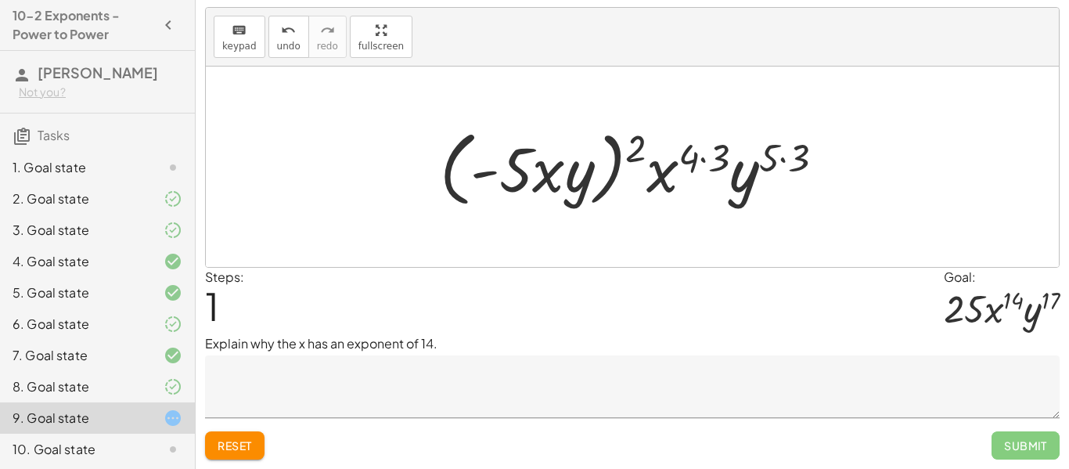
click at [784, 160] on div at bounding box center [638, 167] width 412 height 90
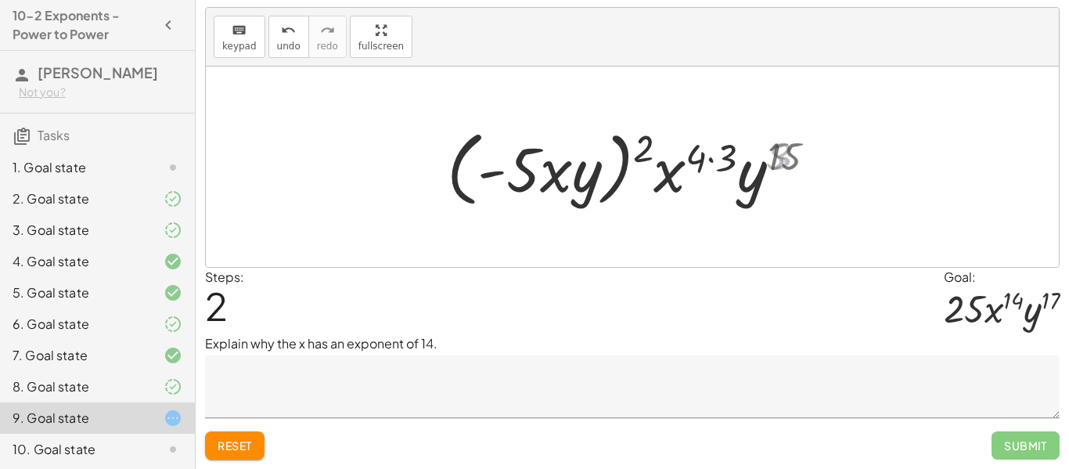
click at [705, 167] on div at bounding box center [638, 167] width 395 height 90
click at [712, 149] on div at bounding box center [638, 167] width 395 height 90
click at [706, 157] on div at bounding box center [638, 167] width 395 height 90
click at [714, 164] on div at bounding box center [638, 167] width 378 height 90
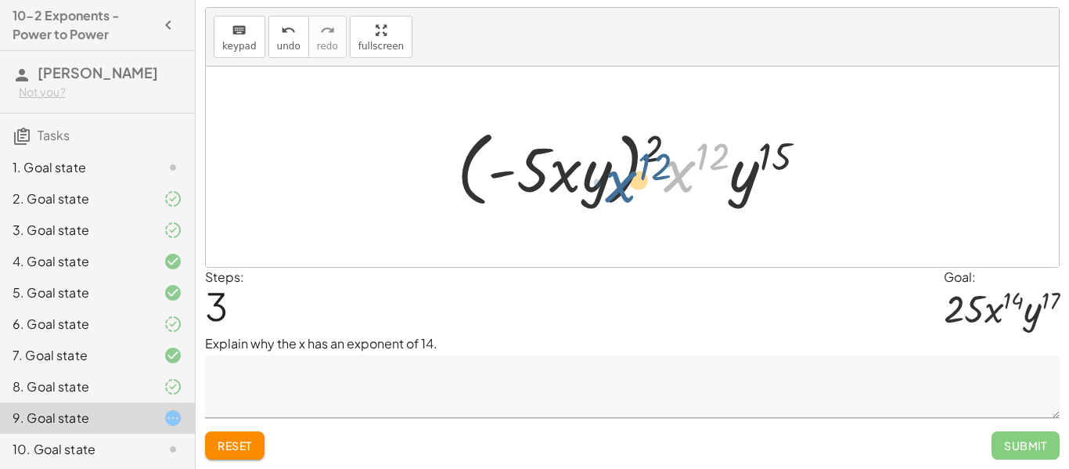
drag, startPoint x: 664, startPoint y: 149, endPoint x: 655, endPoint y: 157, distance: 11.6
click at [655, 157] on div at bounding box center [638, 167] width 378 height 90
drag, startPoint x: 652, startPoint y: 156, endPoint x: 592, endPoint y: 156, distance: 60.3
click at [592, 156] on div at bounding box center [638, 167] width 378 height 90
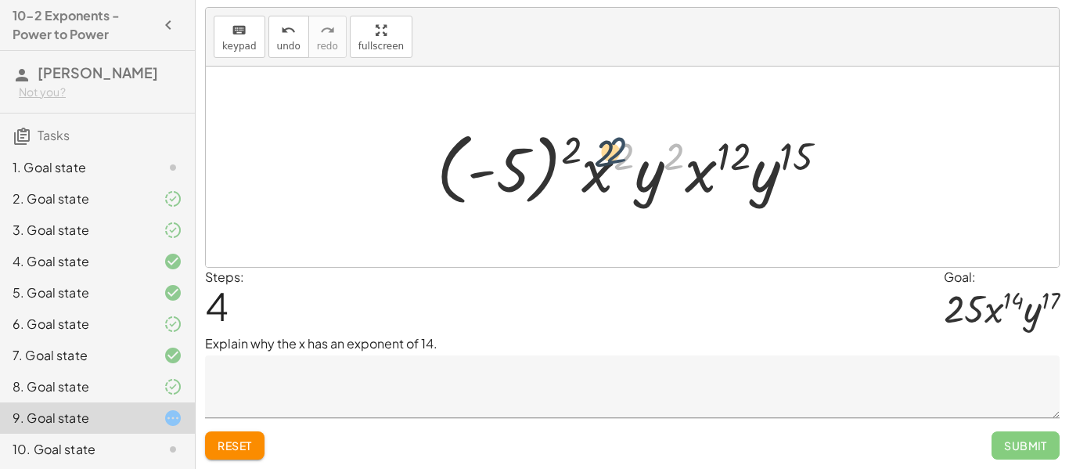
drag, startPoint x: 668, startPoint y: 158, endPoint x: 608, endPoint y: 153, distance: 60.5
click at [608, 153] on div at bounding box center [638, 167] width 419 height 87
click at [678, 160] on div at bounding box center [638, 167] width 419 height 87
drag, startPoint x: 678, startPoint y: 160, endPoint x: 689, endPoint y: 175, distance: 18.3
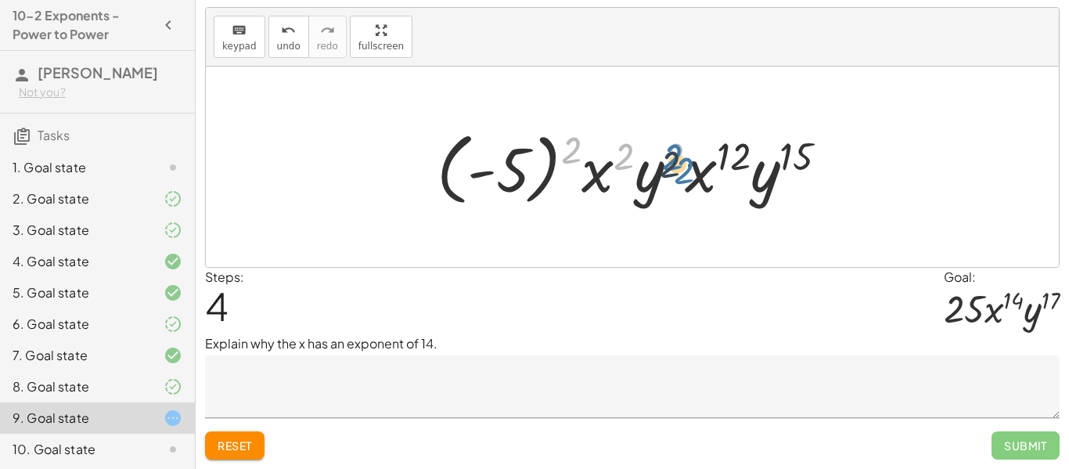
click at [689, 175] on div at bounding box center [638, 167] width 419 height 87
drag, startPoint x: 568, startPoint y: 155, endPoint x: 516, endPoint y: 152, distance: 52.5
click at [516, 152] on div at bounding box center [638, 167] width 419 height 87
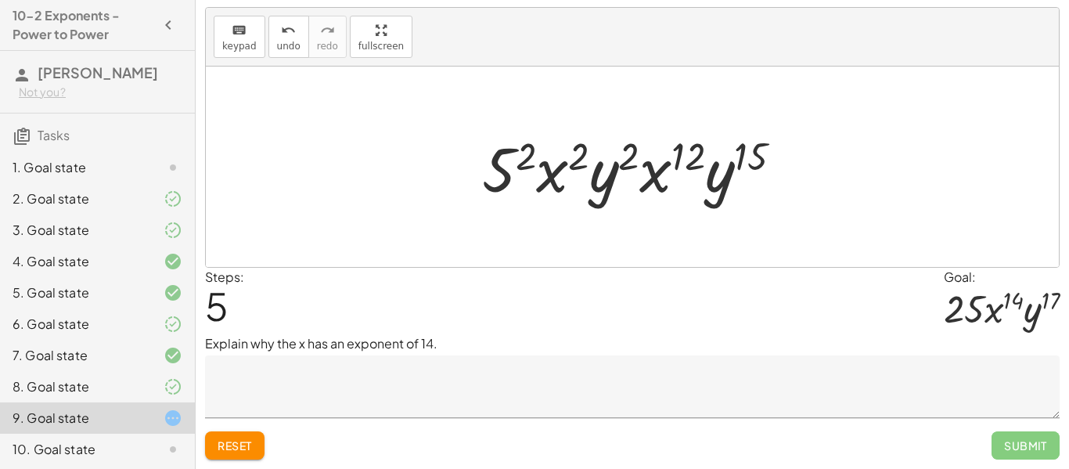
click at [523, 160] on div at bounding box center [638, 167] width 329 height 81
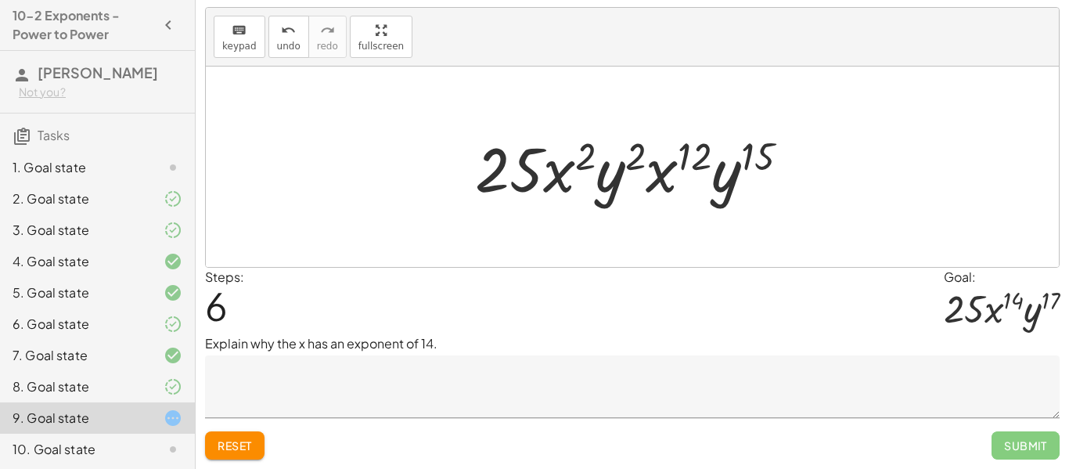
click at [580, 159] on div at bounding box center [638, 167] width 342 height 81
click at [607, 169] on div at bounding box center [638, 167] width 342 height 81
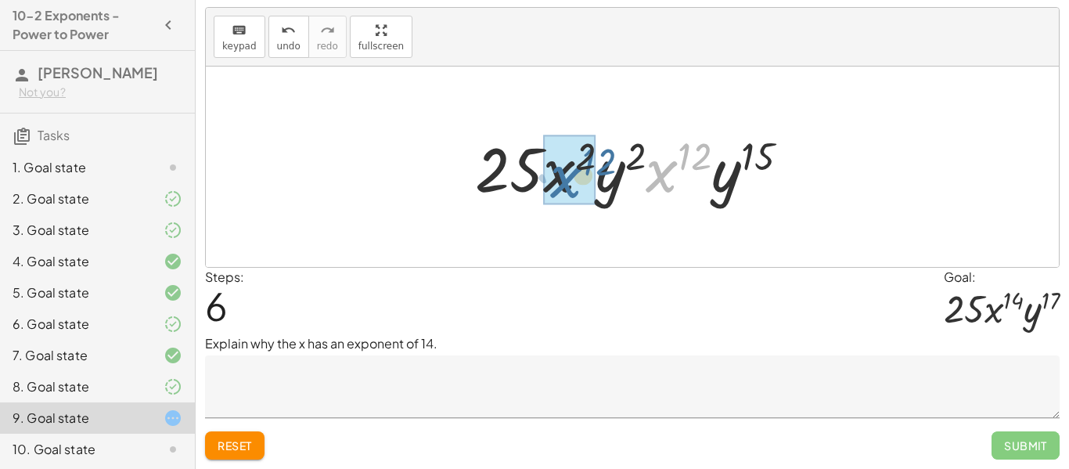
drag, startPoint x: 667, startPoint y: 172, endPoint x: 568, endPoint y: 176, distance: 98.7
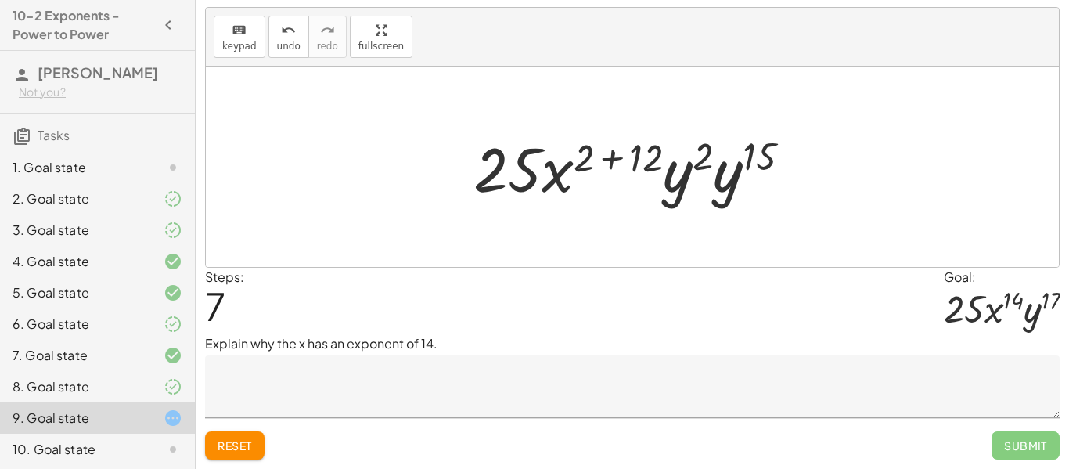
click at [628, 157] on div at bounding box center [638, 167] width 345 height 81
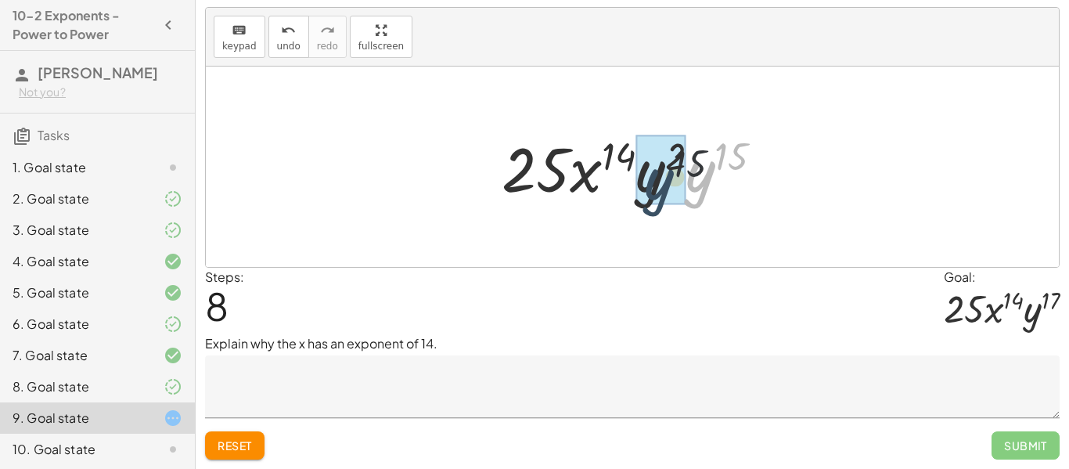
drag, startPoint x: 707, startPoint y: 184, endPoint x: 647, endPoint y: 185, distance: 59.5
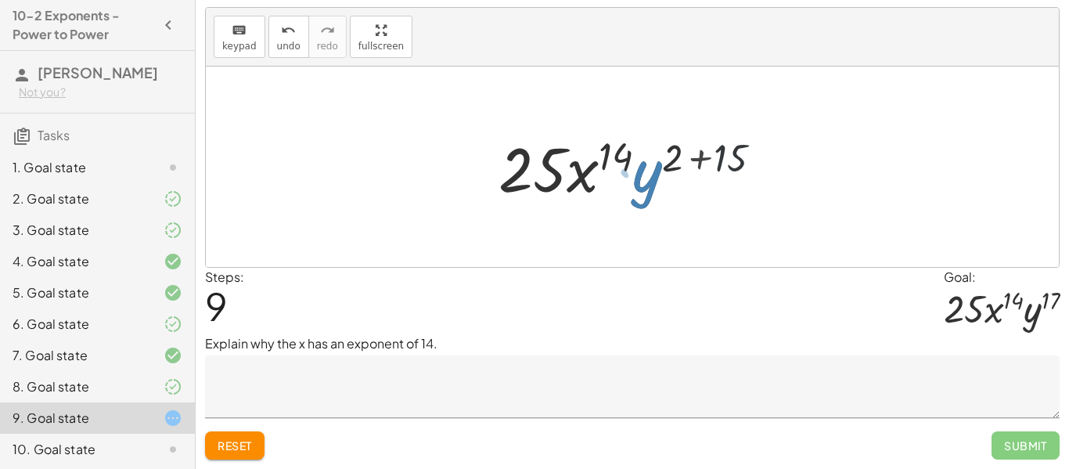
click at [682, 163] on div at bounding box center [638, 167] width 295 height 81
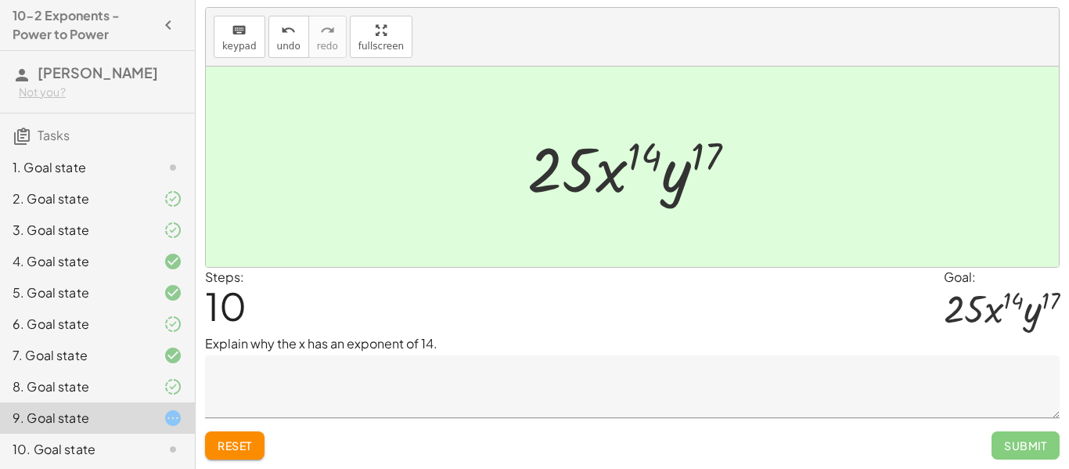
click at [488, 383] on textarea at bounding box center [632, 386] width 855 height 63
